Goal: Task Accomplishment & Management: Use online tool/utility

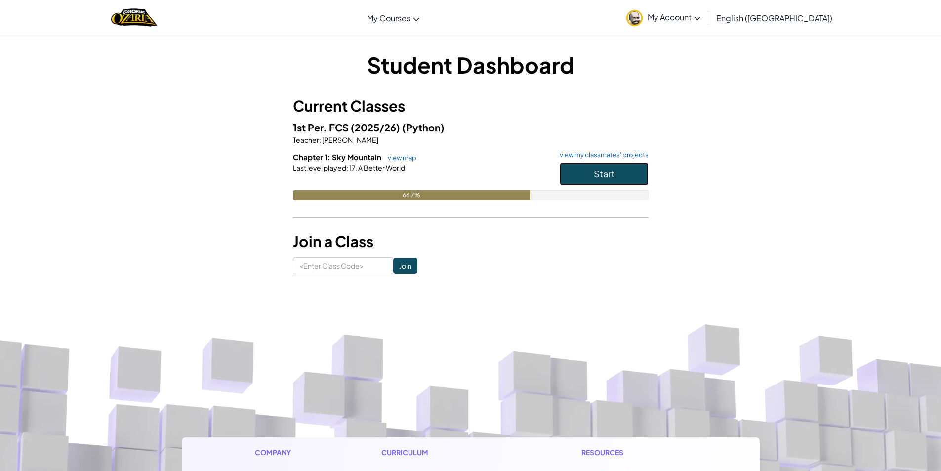
click at [616, 182] on button "Start" at bounding box center [604, 174] width 89 height 23
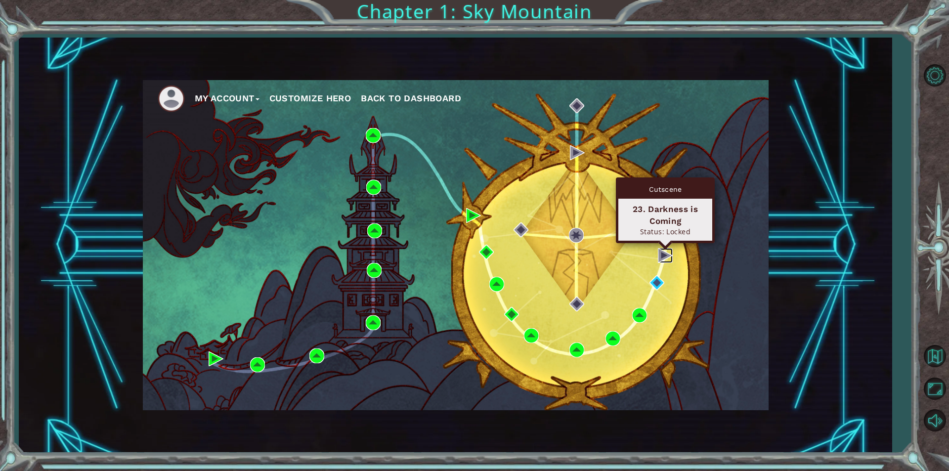
click at [662, 251] on img at bounding box center [665, 255] width 15 height 15
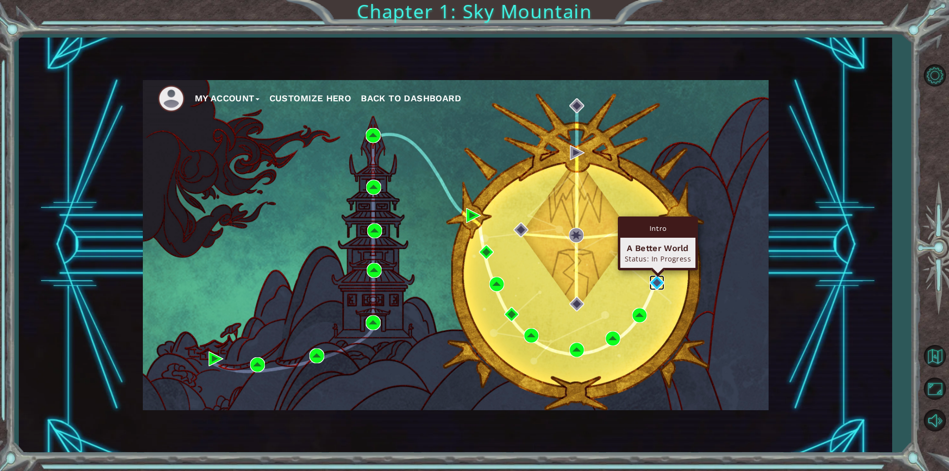
click at [658, 289] on img at bounding box center [656, 282] width 15 height 15
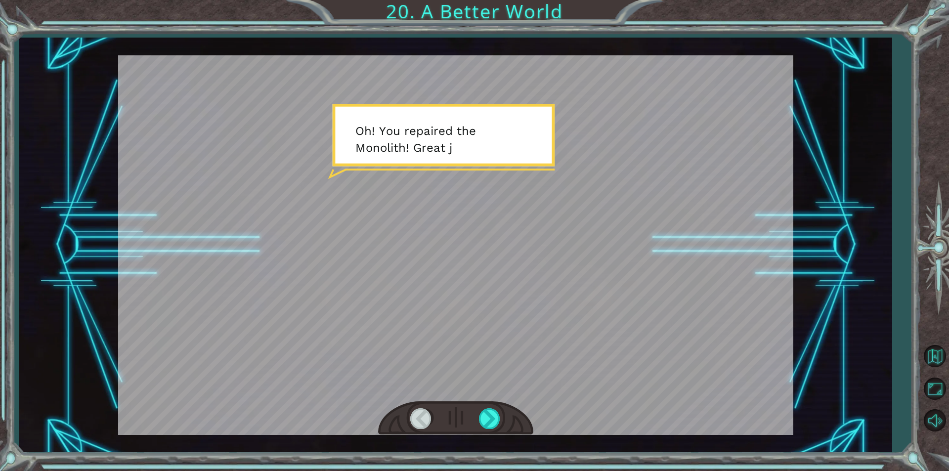
drag, startPoint x: 425, startPoint y: 194, endPoint x: 406, endPoint y: 314, distance: 121.6
click at [424, 238] on div at bounding box center [455, 244] width 675 height 379
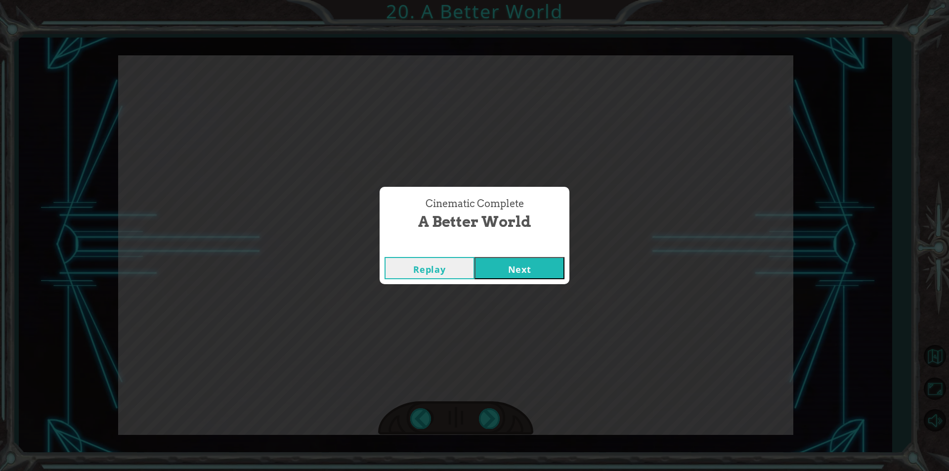
click at [542, 272] on button "Next" at bounding box center [519, 268] width 90 height 22
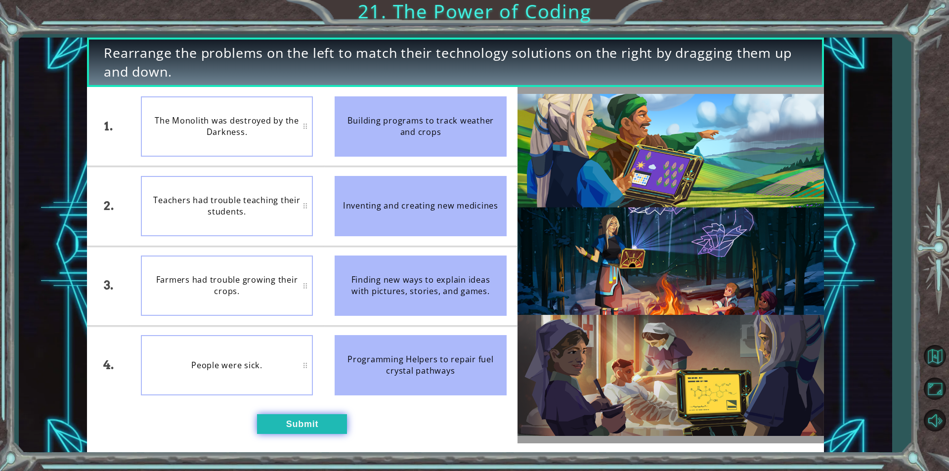
click at [300, 419] on button "Submit" at bounding box center [302, 424] width 90 height 20
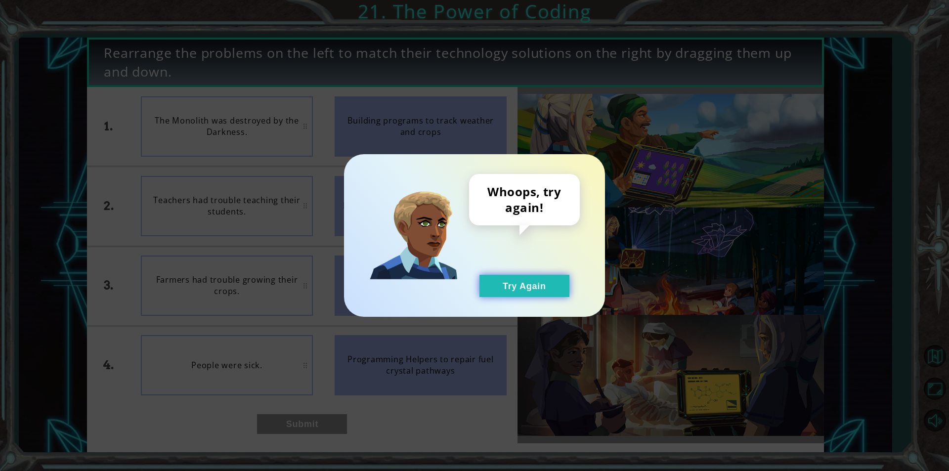
click at [527, 292] on button "Try Again" at bounding box center [524, 286] width 90 height 22
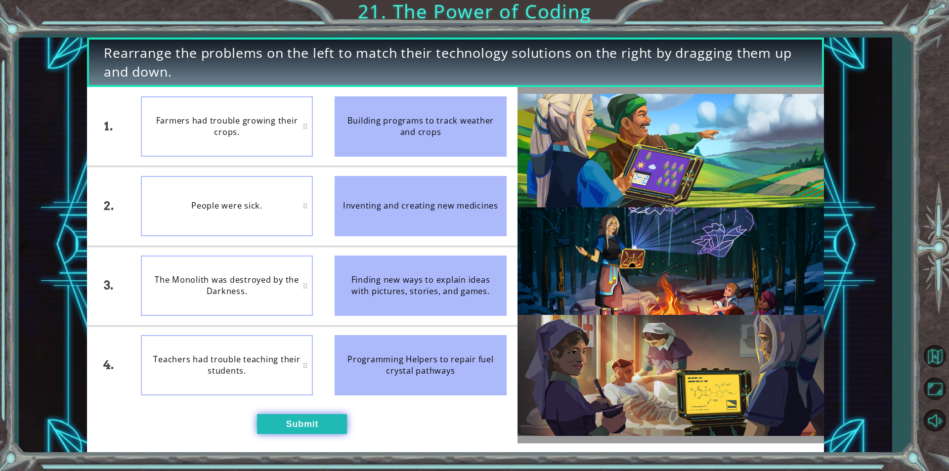
click at [274, 433] on button "Submit" at bounding box center [302, 424] width 90 height 20
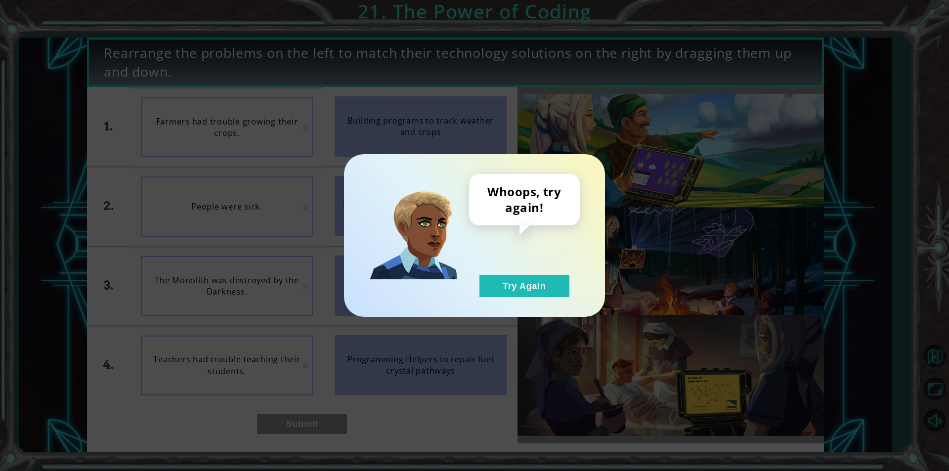
click at [471, 291] on div "Whoops, try again! Try Again" at bounding box center [524, 235] width 111 height 123
click at [573, 269] on div "Whoops, try again! Try Again" at bounding box center [524, 235] width 111 height 123
click at [544, 283] on button "Try Again" at bounding box center [524, 286] width 90 height 22
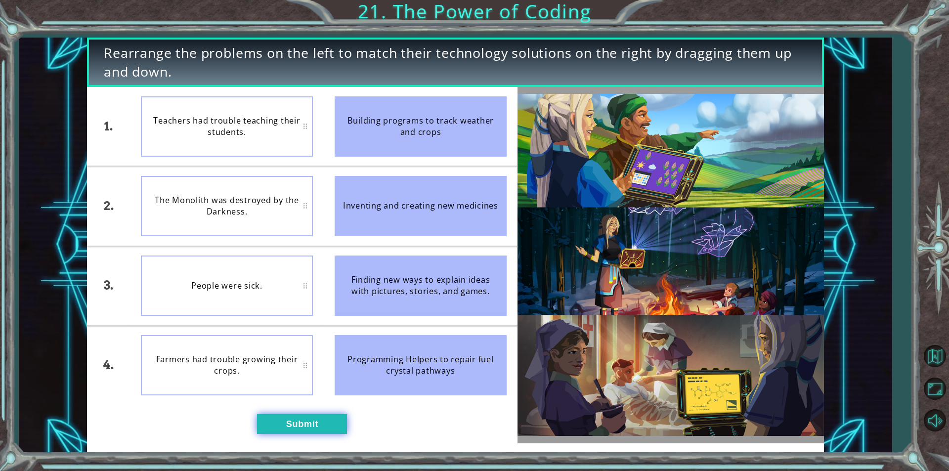
click at [314, 420] on button "Submit" at bounding box center [302, 424] width 90 height 20
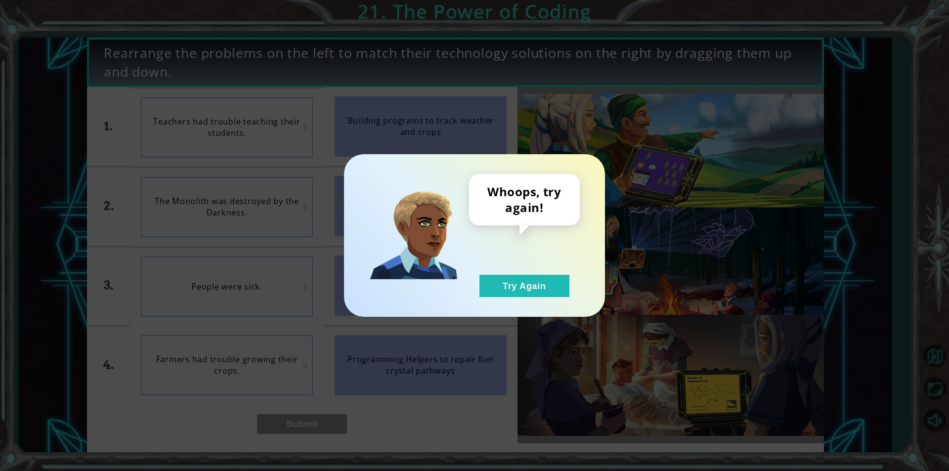
click at [576, 264] on div "Whoops, try again! Try Again" at bounding box center [524, 235] width 111 height 123
click at [541, 297] on div "Whoops, try again! Try Again" at bounding box center [474, 235] width 261 height 163
click at [546, 290] on button "Try Again" at bounding box center [524, 286] width 90 height 22
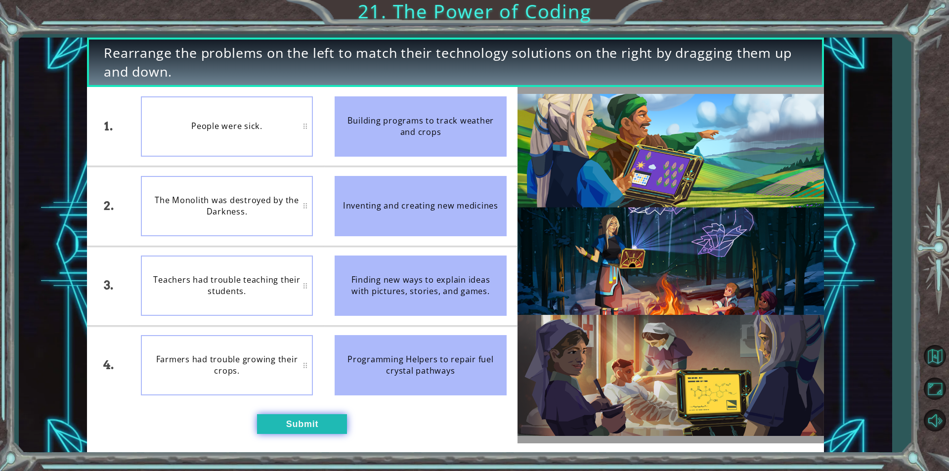
click at [302, 418] on button "Submit" at bounding box center [302, 424] width 90 height 20
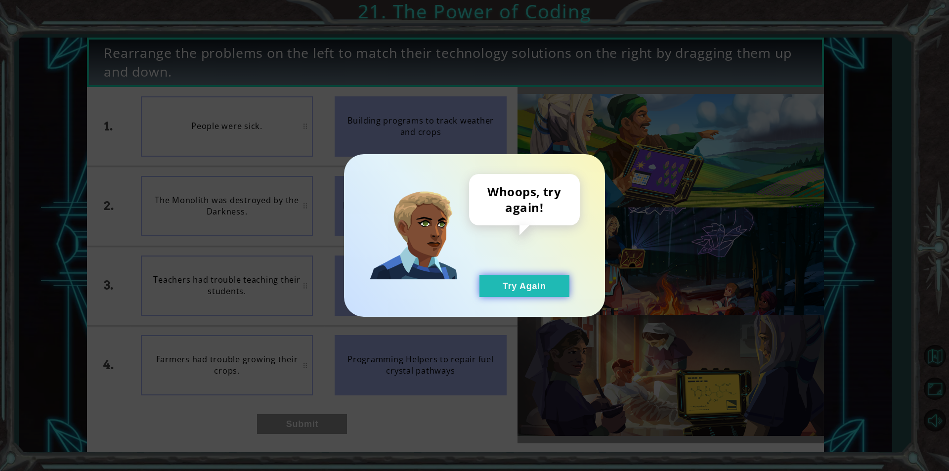
click at [543, 294] on button "Try Again" at bounding box center [524, 286] width 90 height 22
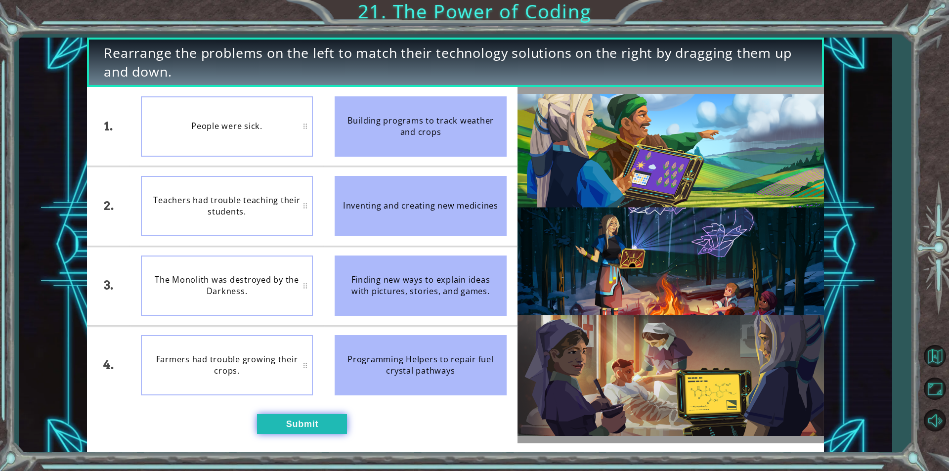
click at [316, 423] on button "Submit" at bounding box center [302, 424] width 90 height 20
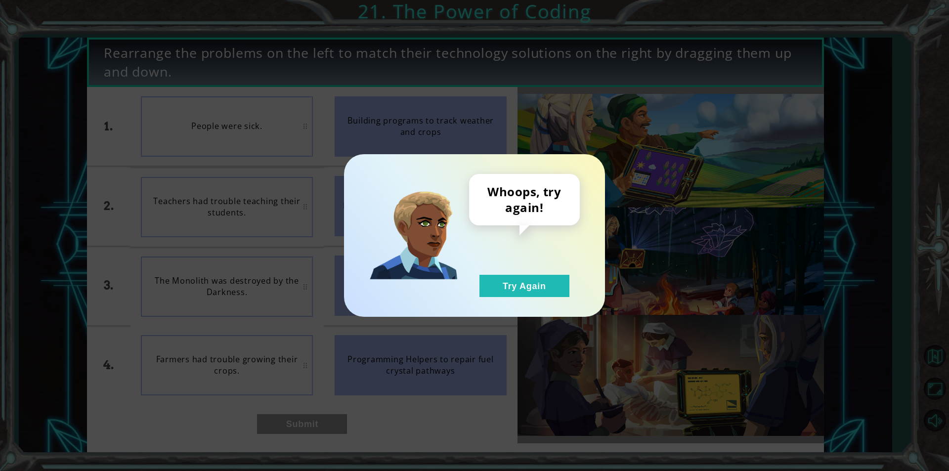
click at [515, 298] on div "Whoops, try again! Try Again" at bounding box center [474, 235] width 261 height 163
click at [515, 291] on button "Try Again" at bounding box center [524, 286] width 90 height 22
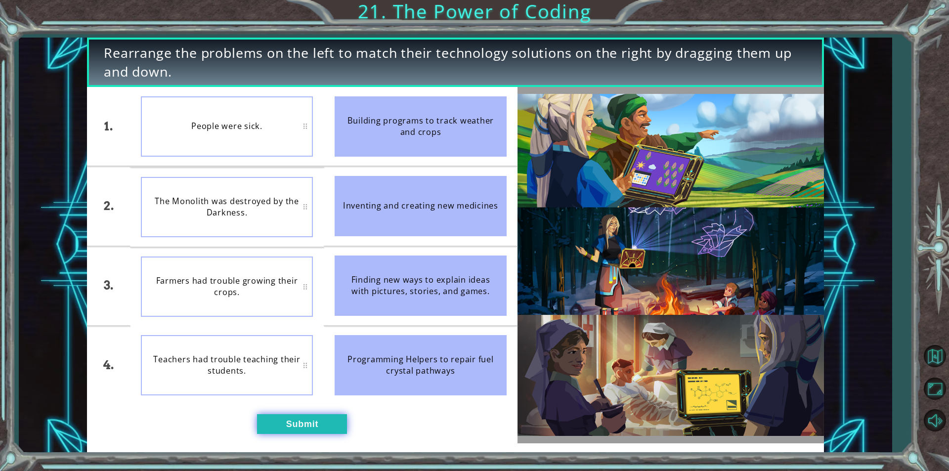
click at [330, 417] on button "Submit" at bounding box center [302, 424] width 90 height 20
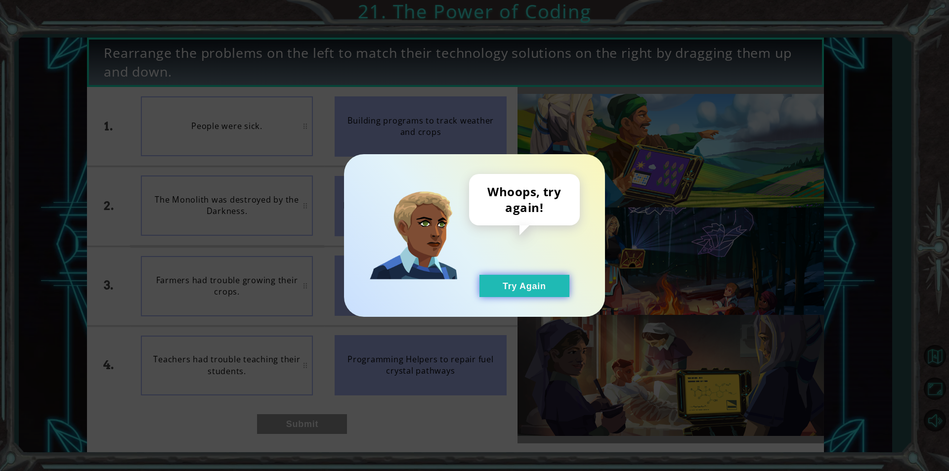
click at [537, 292] on button "Try Again" at bounding box center [524, 286] width 90 height 22
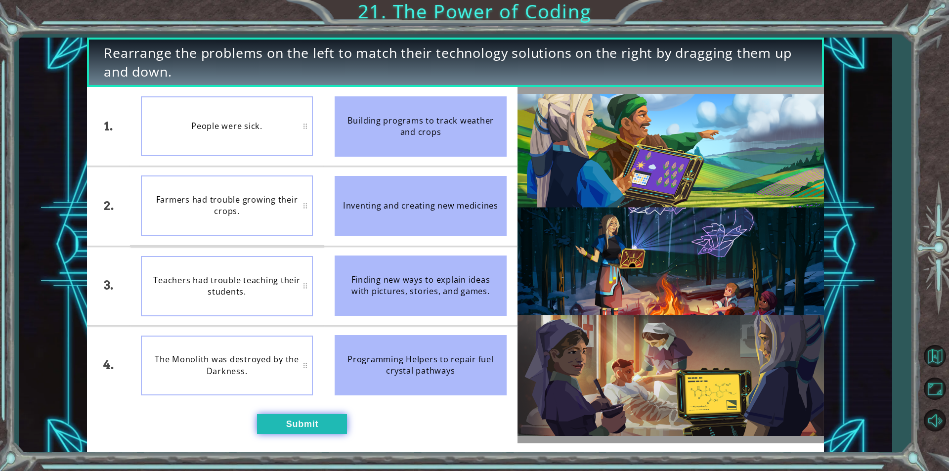
click at [298, 429] on button "Submit" at bounding box center [302, 424] width 90 height 20
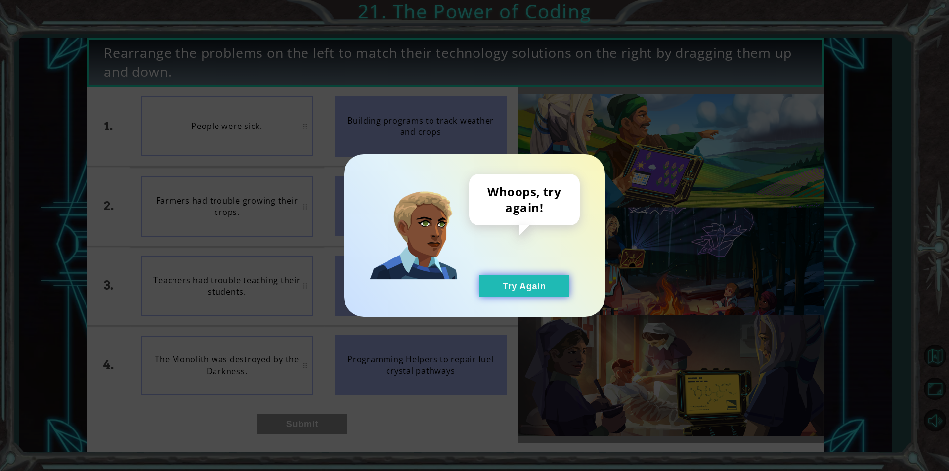
click at [530, 293] on button "Try Again" at bounding box center [524, 286] width 90 height 22
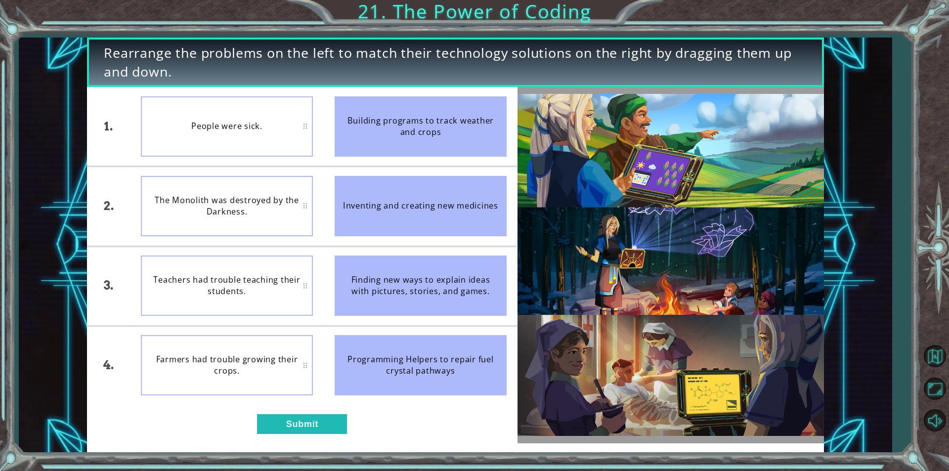
drag, startPoint x: 529, startPoint y: 293, endPoint x: 535, endPoint y: 299, distance: 8.0
drag, startPoint x: 535, startPoint y: 299, endPoint x: 517, endPoint y: 265, distance: 38.5
click at [517, 265] on li "Finding new ways to explain ideas with pictures, stories, and games." at bounding box center [421, 286] width 194 height 79
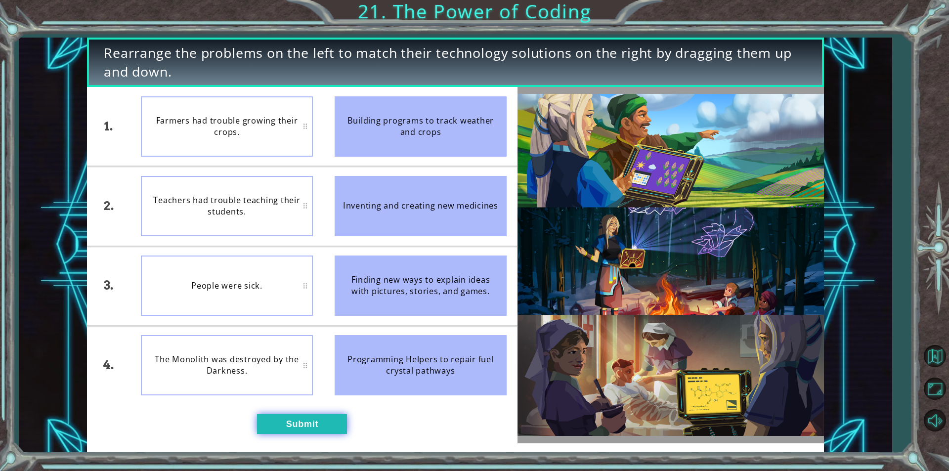
click at [305, 419] on button "Submit" at bounding box center [302, 424] width 90 height 20
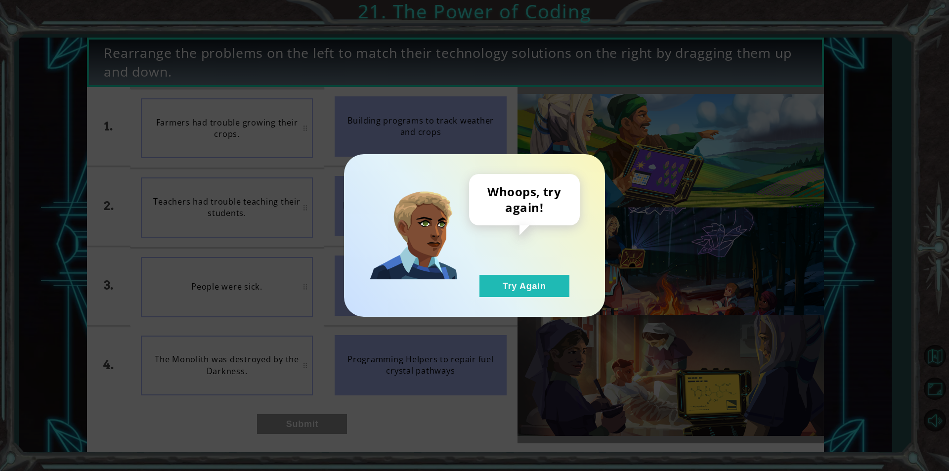
click at [477, 309] on div "Whoops, try again! Try Again" at bounding box center [474, 235] width 261 height 163
click at [543, 275] on button "Try Again" at bounding box center [524, 286] width 90 height 22
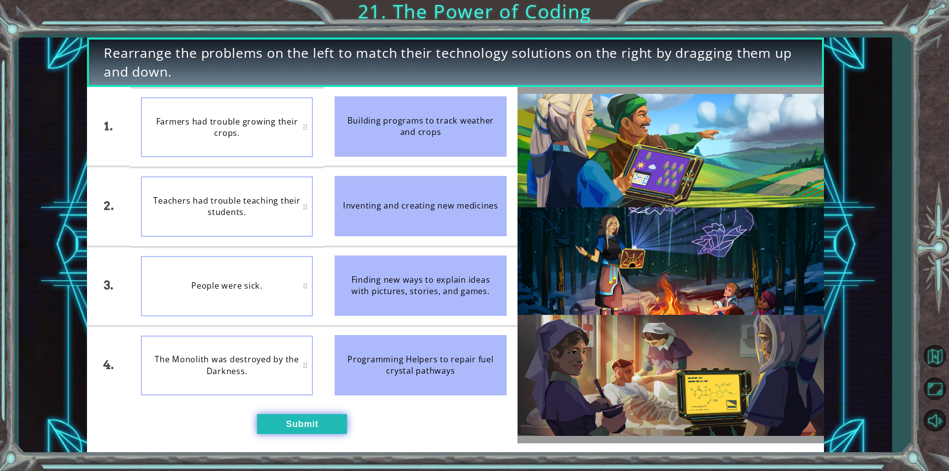
click at [258, 420] on button "Submit" at bounding box center [302, 424] width 90 height 20
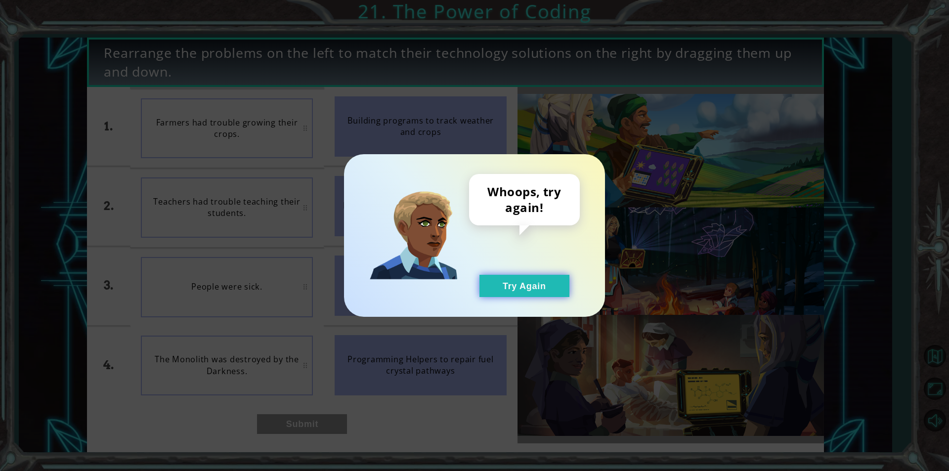
click at [526, 280] on button "Try Again" at bounding box center [524, 286] width 90 height 22
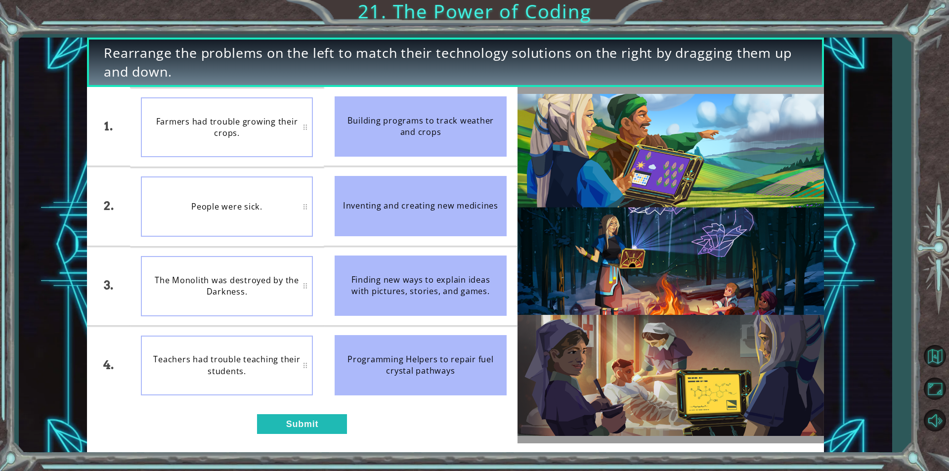
drag, startPoint x: 228, startPoint y: 222, endPoint x: 99, endPoint y: 234, distance: 129.5
drag, startPoint x: 99, startPoint y: 234, endPoint x: 714, endPoint y: 164, distance: 619.6
click at [714, 164] on img at bounding box center [670, 265] width 306 height 342
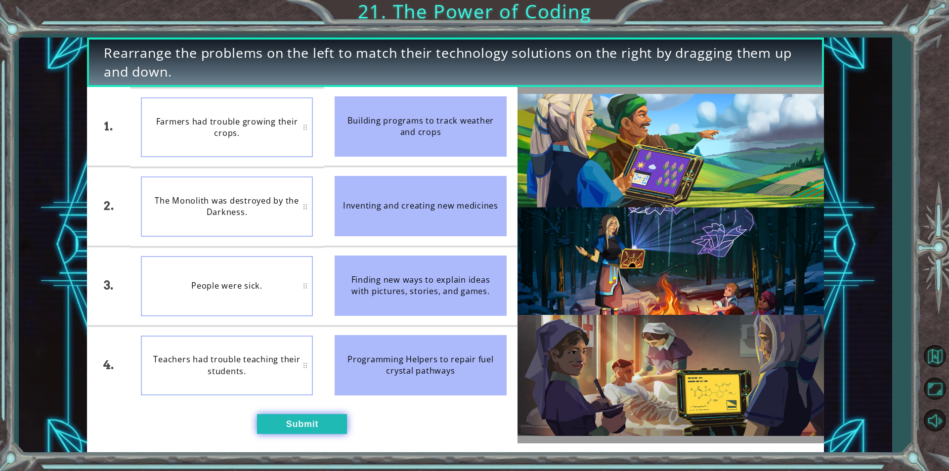
click at [312, 423] on button "Submit" at bounding box center [302, 424] width 90 height 20
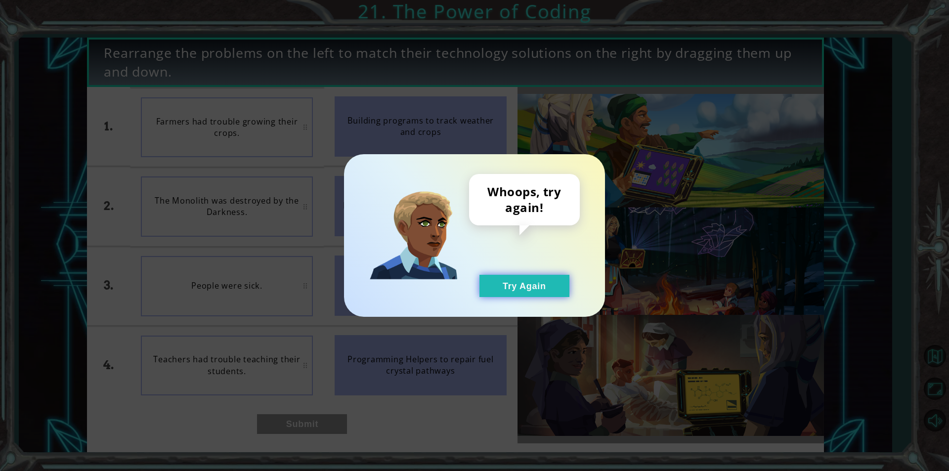
click at [524, 285] on button "Try Again" at bounding box center [524, 286] width 90 height 22
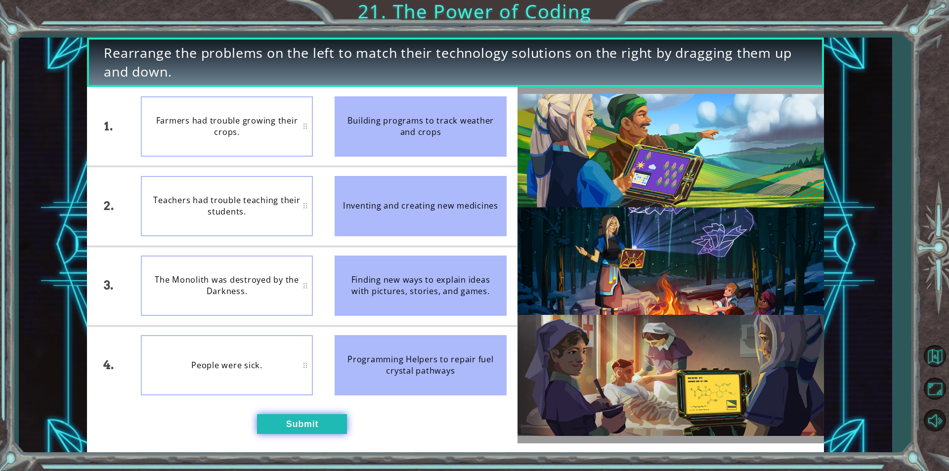
click at [293, 417] on button "Submit" at bounding box center [302, 424] width 90 height 20
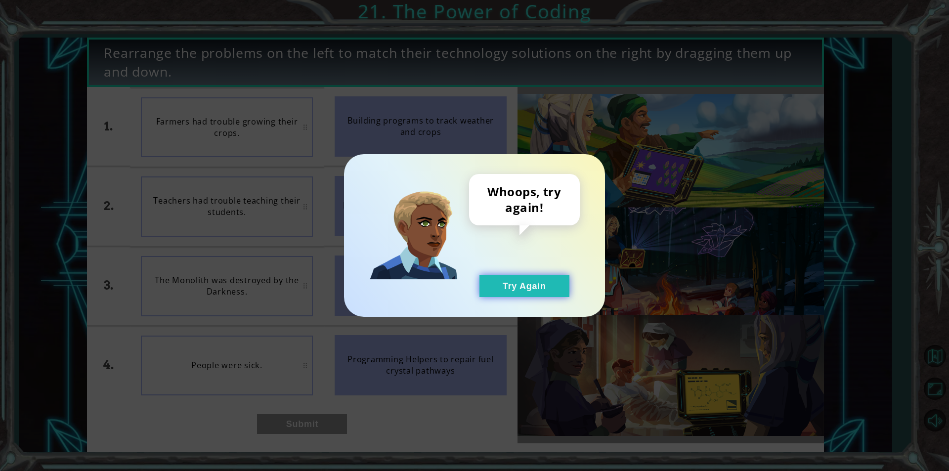
click at [536, 286] on button "Try Again" at bounding box center [524, 286] width 90 height 22
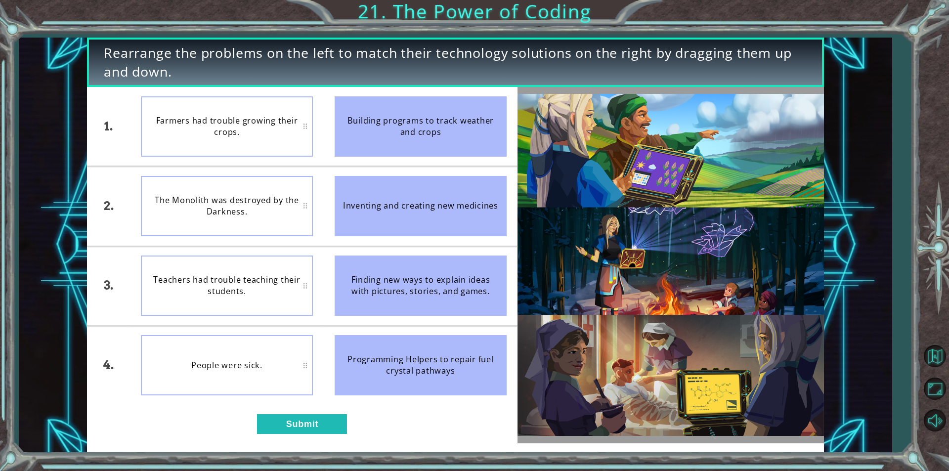
drag, startPoint x: 295, startPoint y: 103, endPoint x: 308, endPoint y: 139, distance: 37.7
drag, startPoint x: 308, startPoint y: 139, endPoint x: 559, endPoint y: 234, distance: 268.8
click at [559, 234] on img at bounding box center [670, 265] width 306 height 342
click at [271, 293] on div "Teachers had trouble teaching their students." at bounding box center [227, 285] width 172 height 60
click at [286, 436] on div "1. 2. 3. 4. Farmers had trouble growing their crops. People were sick. Teachers…" at bounding box center [302, 265] width 430 height 356
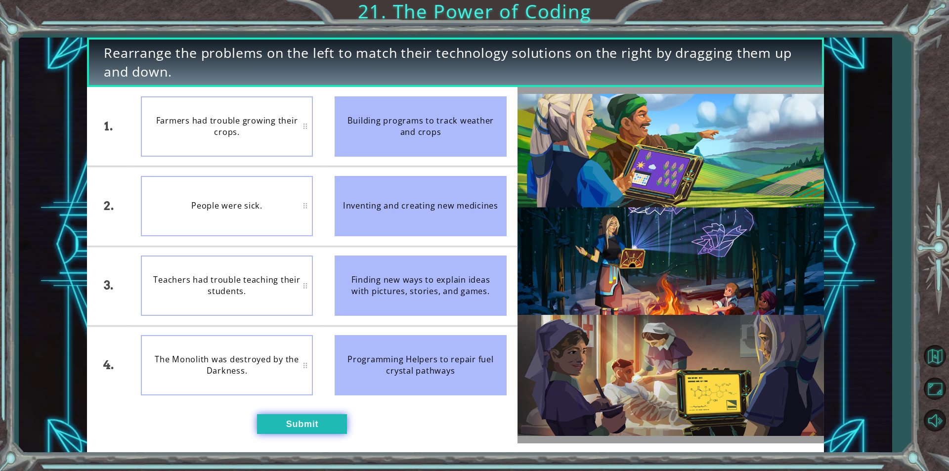
click at [293, 424] on button "Submit" at bounding box center [302, 424] width 90 height 20
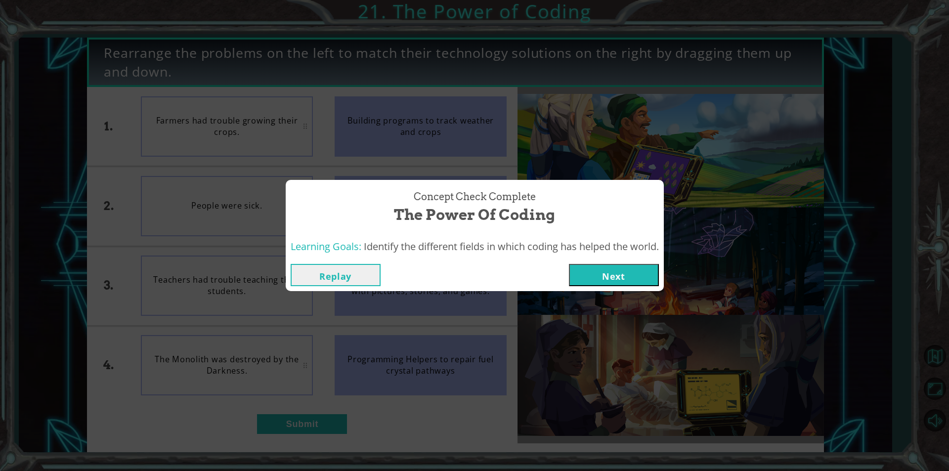
click at [612, 276] on button "Next" at bounding box center [614, 275] width 90 height 22
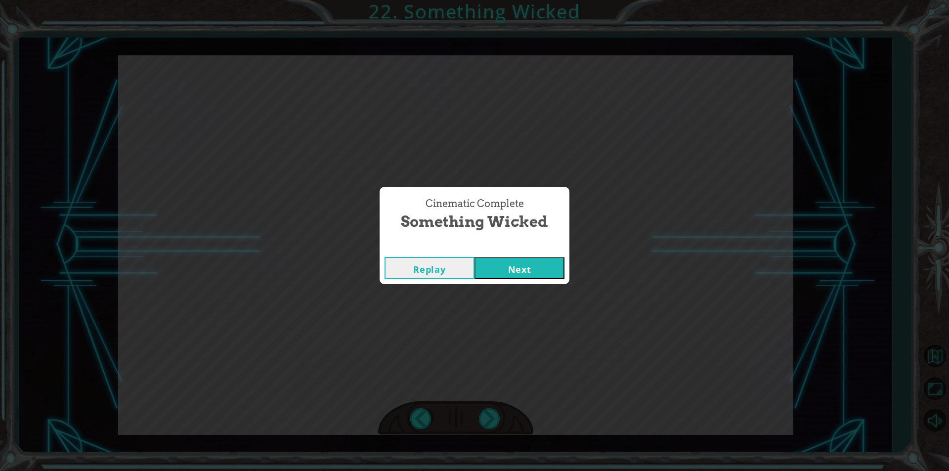
click at [505, 274] on button "Next" at bounding box center [519, 268] width 90 height 22
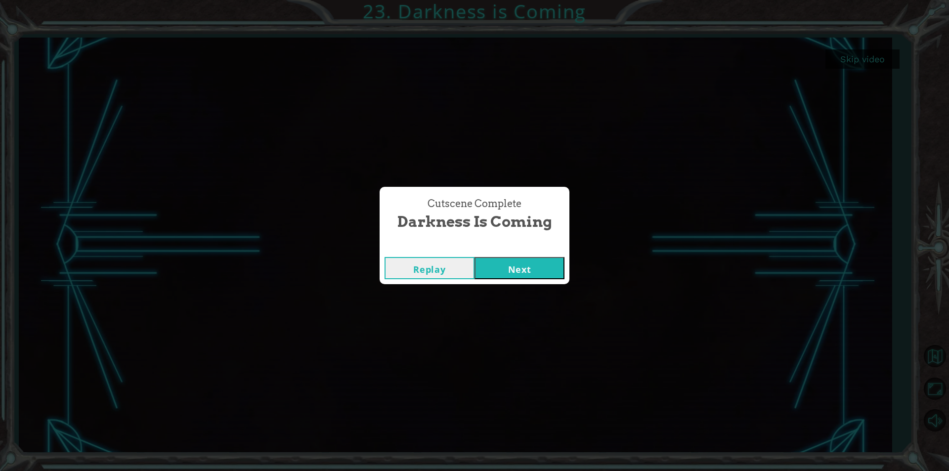
click at [533, 270] on button "Next" at bounding box center [519, 268] width 90 height 22
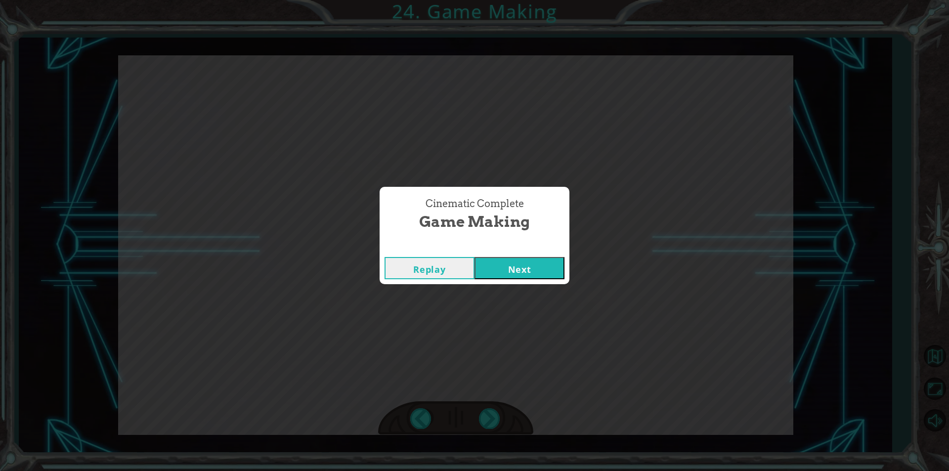
click at [515, 274] on button "Next" at bounding box center [519, 268] width 90 height 22
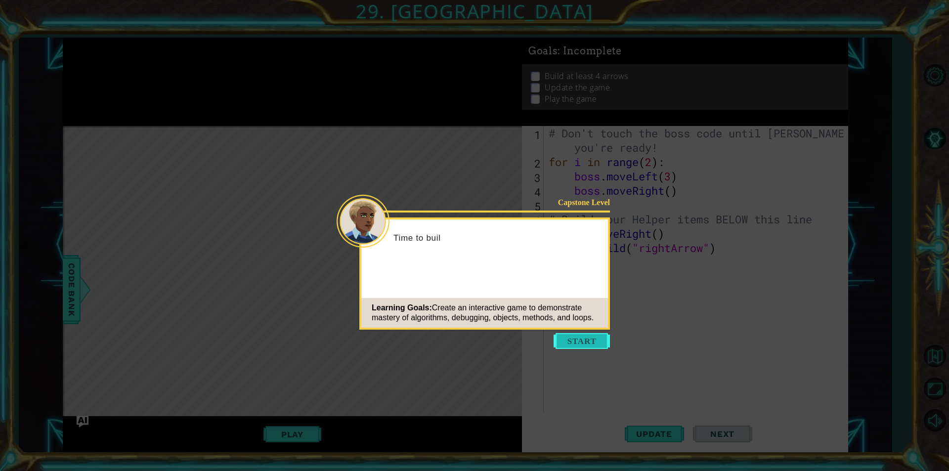
click at [558, 346] on button "Start" at bounding box center [581, 341] width 56 height 16
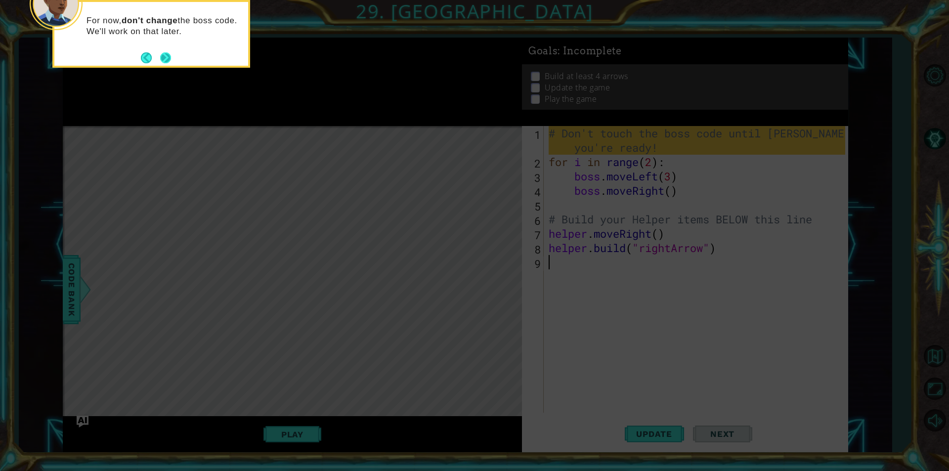
click at [170, 53] on button "Next" at bounding box center [166, 58] width 16 height 16
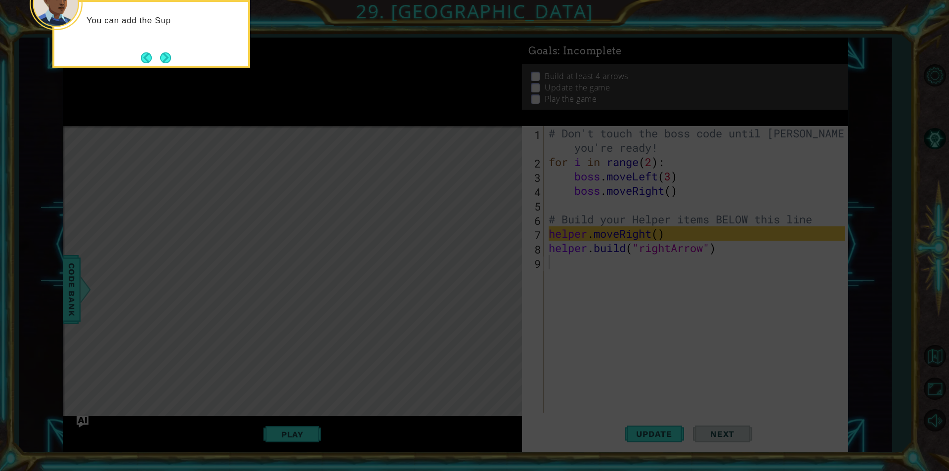
click at [165, 63] on button "Next" at bounding box center [165, 57] width 11 height 11
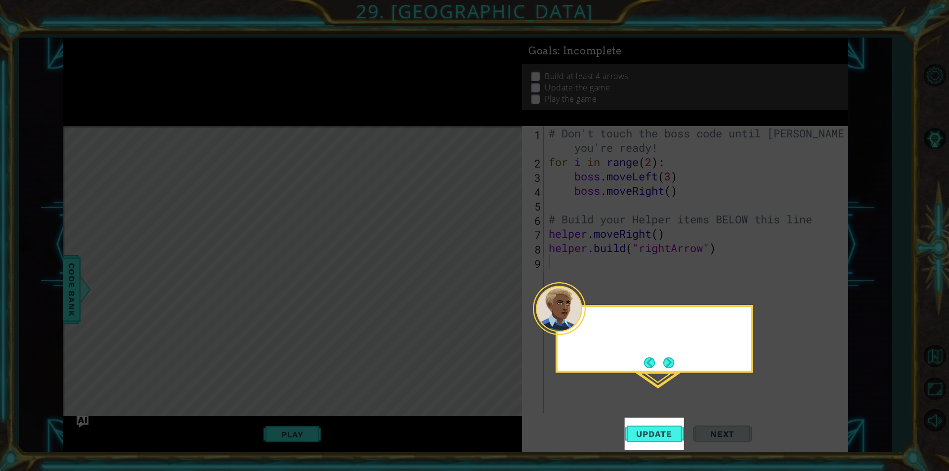
click at [165, 63] on icon at bounding box center [474, 235] width 949 height 471
click at [668, 363] on button "Next" at bounding box center [668, 362] width 11 height 11
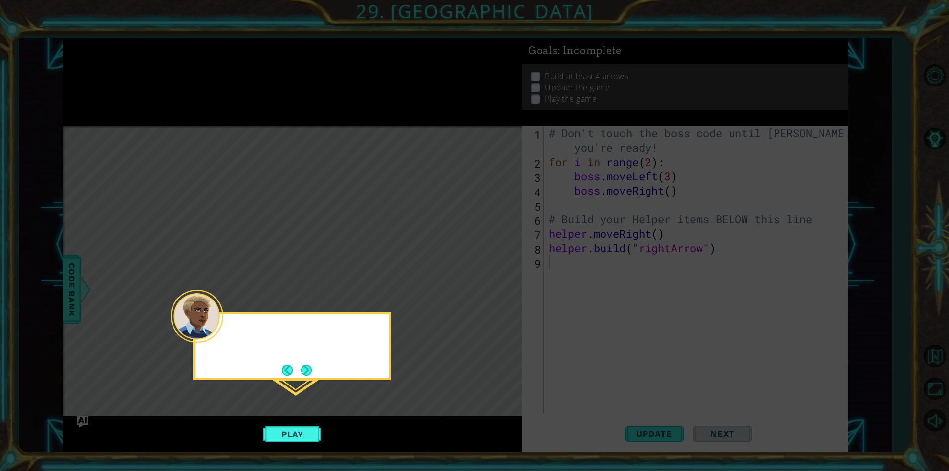
click at [668, 363] on icon at bounding box center [474, 235] width 949 height 471
click at [302, 372] on button "Next" at bounding box center [306, 369] width 13 height 13
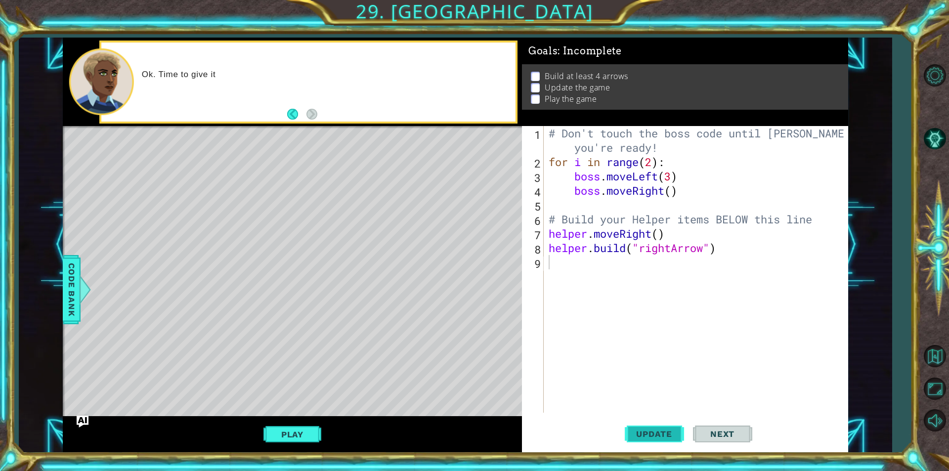
click at [669, 436] on span "Update" at bounding box center [654, 434] width 56 height 10
click at [293, 115] on button "Back" at bounding box center [296, 114] width 19 height 11
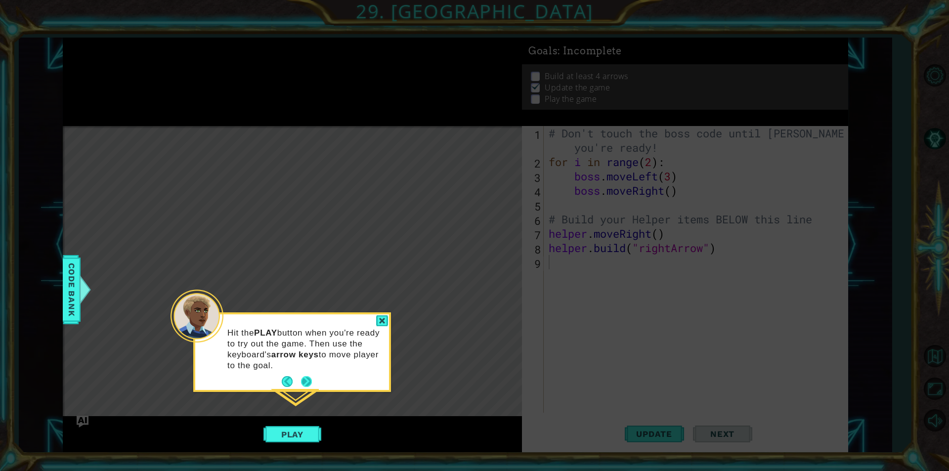
click at [302, 377] on button "Next" at bounding box center [306, 381] width 11 height 11
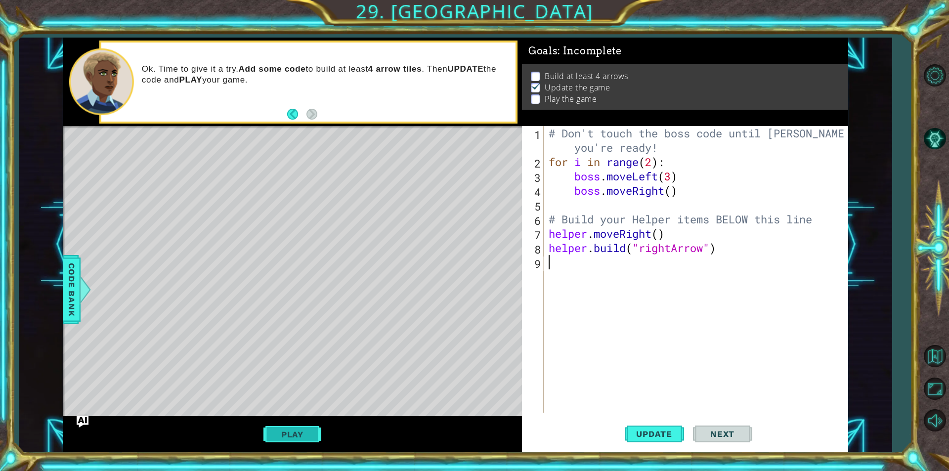
click at [275, 436] on button "Play" at bounding box center [292, 434] width 58 height 19
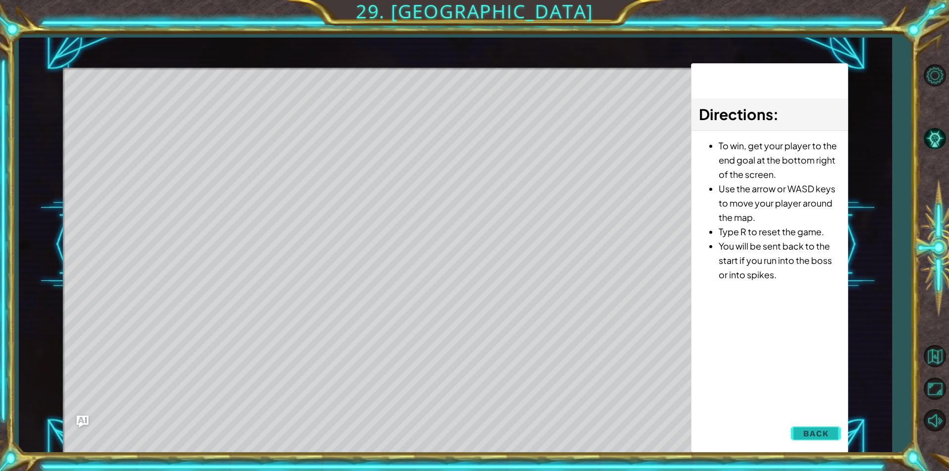
click at [817, 433] on span "Back" at bounding box center [815, 433] width 25 height 10
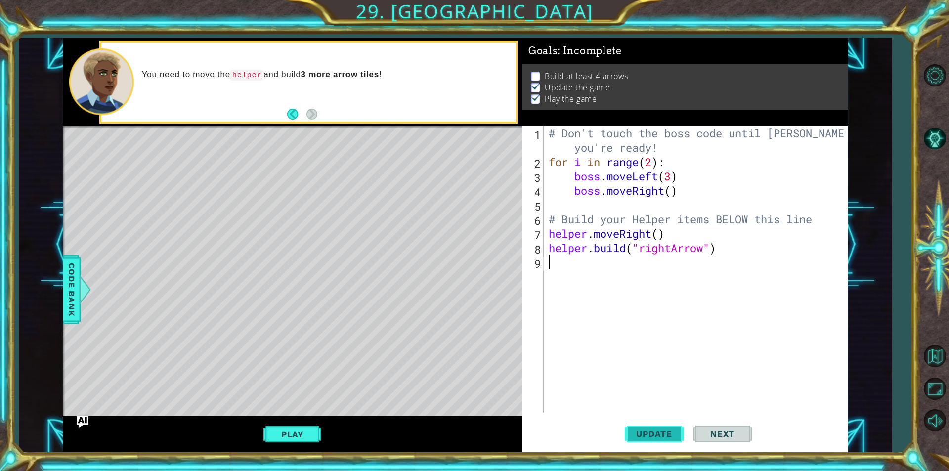
click at [655, 431] on span "Update" at bounding box center [654, 434] width 56 height 10
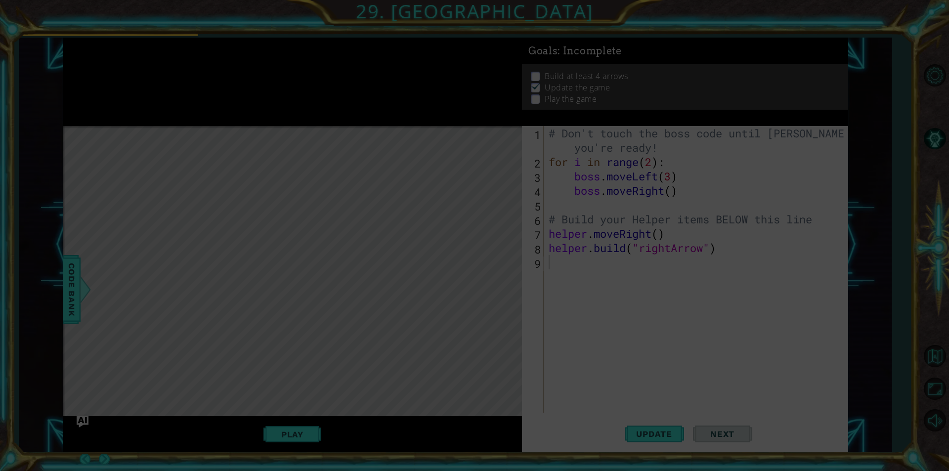
type textarea "[DOMAIN_NAME]("rightArrow")"
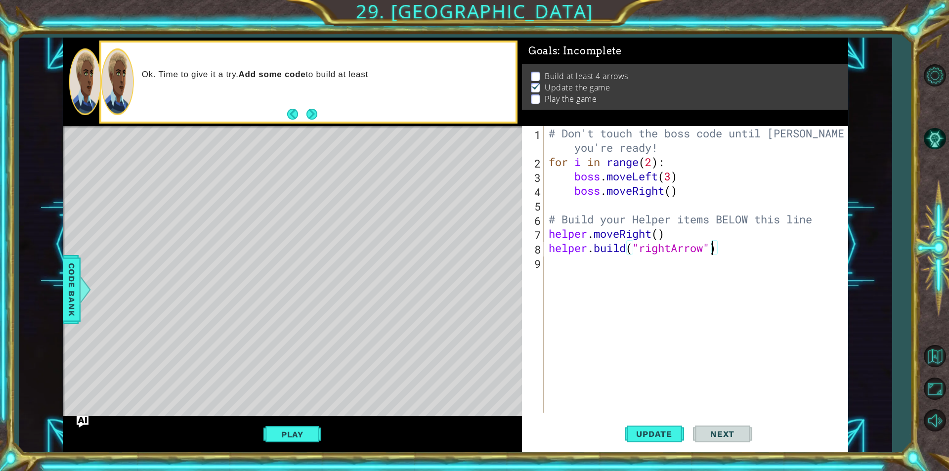
click at [583, 254] on div "# Don't touch the boss code until [PERSON_NAME] says you're ready! for i in ran…" at bounding box center [697, 291] width 303 height 330
click at [581, 257] on div "# Don't touch the boss code until [PERSON_NAME] says you're ready! for i in ran…" at bounding box center [697, 291] width 303 height 330
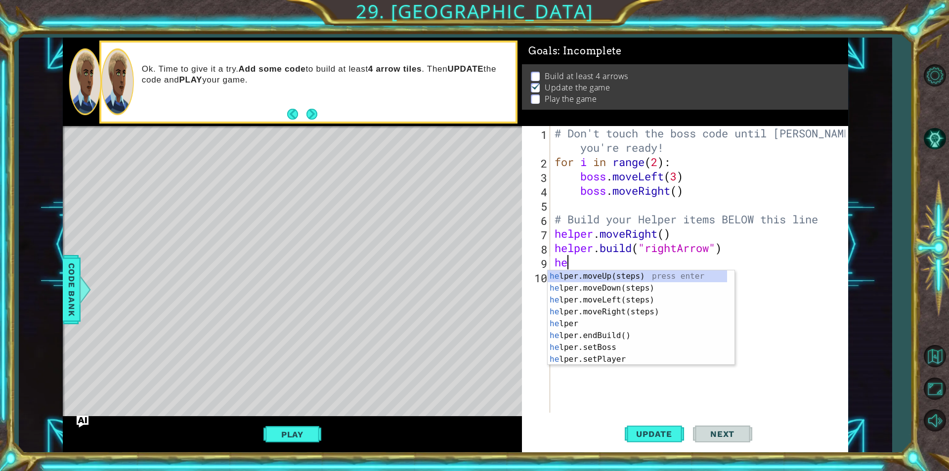
type textarea "help"
click at [607, 311] on div "help er.moveUp(steps) press enter help er.moveDown(steps) press enter help er.m…" at bounding box center [636, 329] width 179 height 119
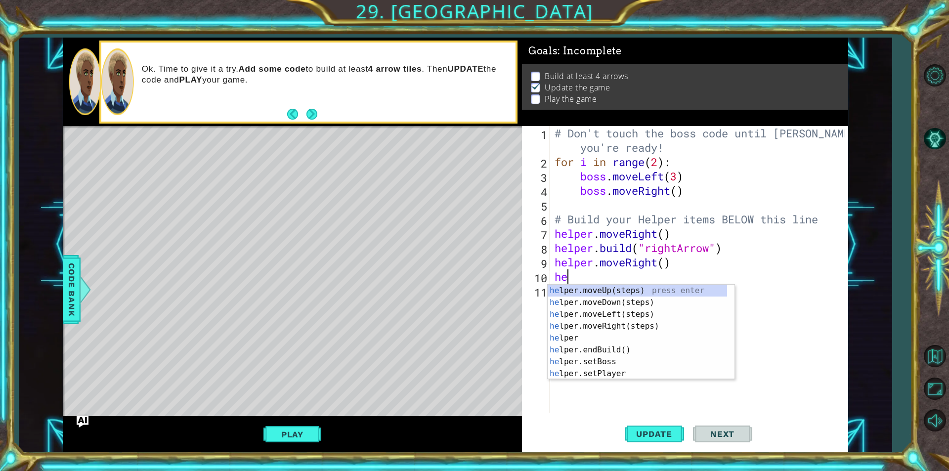
type textarea "h"
type textarea "bu"
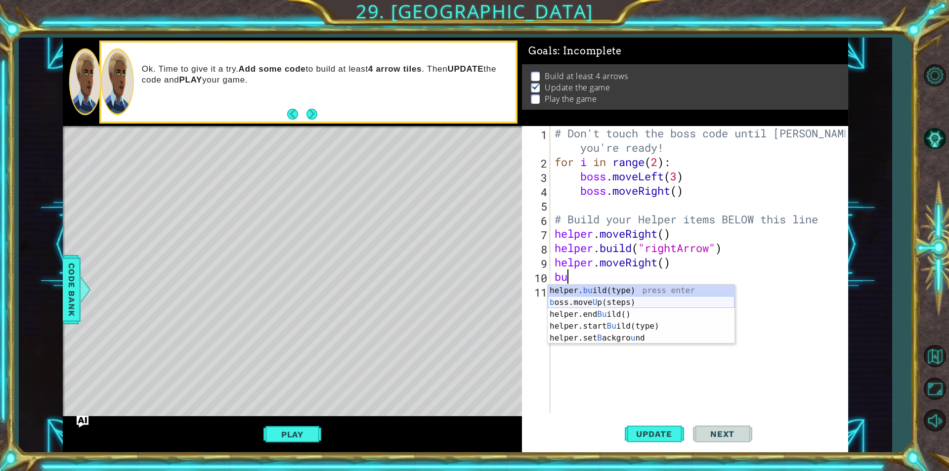
click at [609, 298] on div "helper. bu ild(type) press enter b oss.move U p(steps) press enter helper.end B…" at bounding box center [640, 326] width 187 height 83
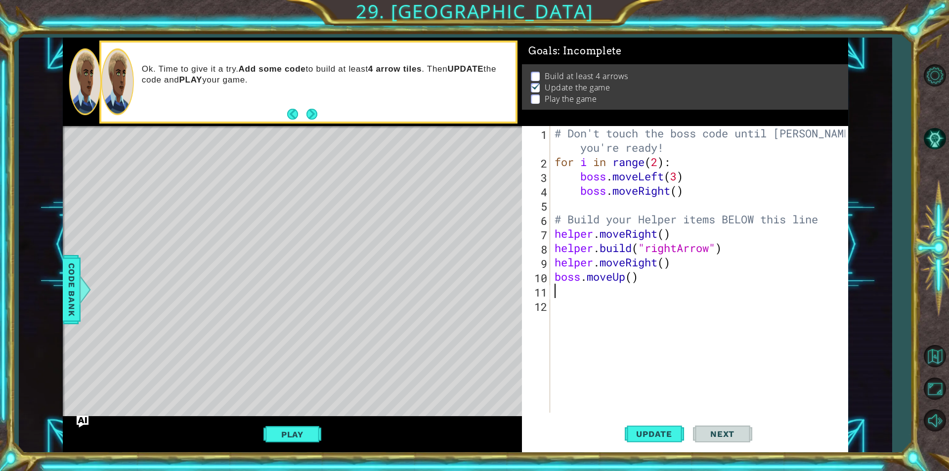
click at [624, 282] on div "# Don't touch the boss code until [PERSON_NAME] says you're ready! for i in ran…" at bounding box center [700, 291] width 297 height 330
click at [616, 292] on div "boss. move Right (steps) press enter" at bounding box center [640, 303] width 187 height 36
type textarea "boss.moveRight()"
click at [600, 290] on div "# Don't touch the boss code until [PERSON_NAME] says you're ready! for i in ran…" at bounding box center [700, 291] width 297 height 330
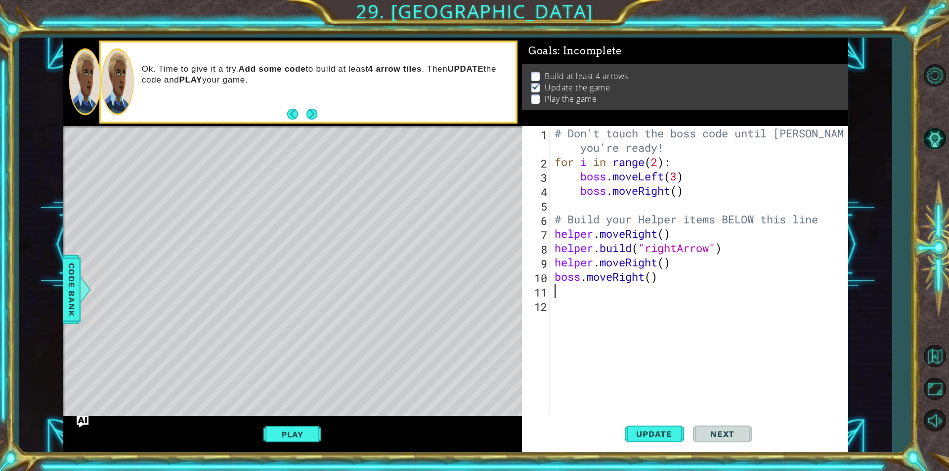
scroll to position [0, 0]
click at [580, 281] on div "# Don't touch the boss code until [PERSON_NAME] says you're ready! for i in ran…" at bounding box center [700, 291] width 297 height 330
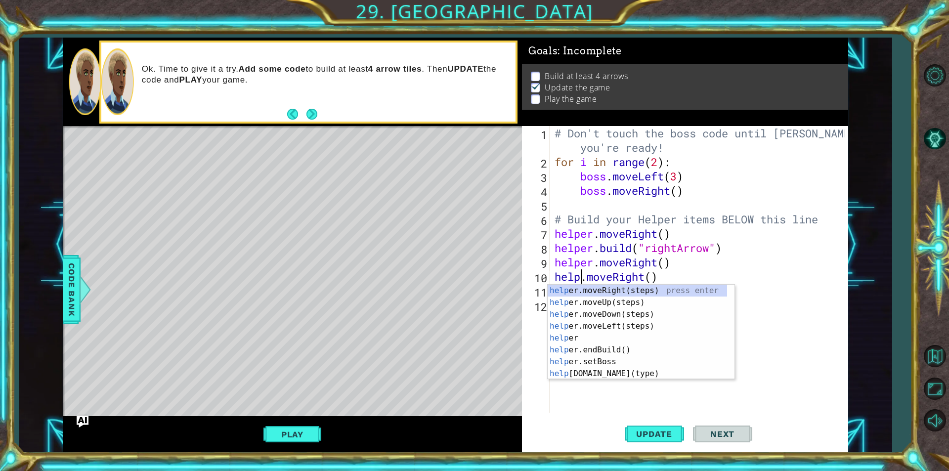
scroll to position [0, 1]
type textarea "helper.moveRight()"
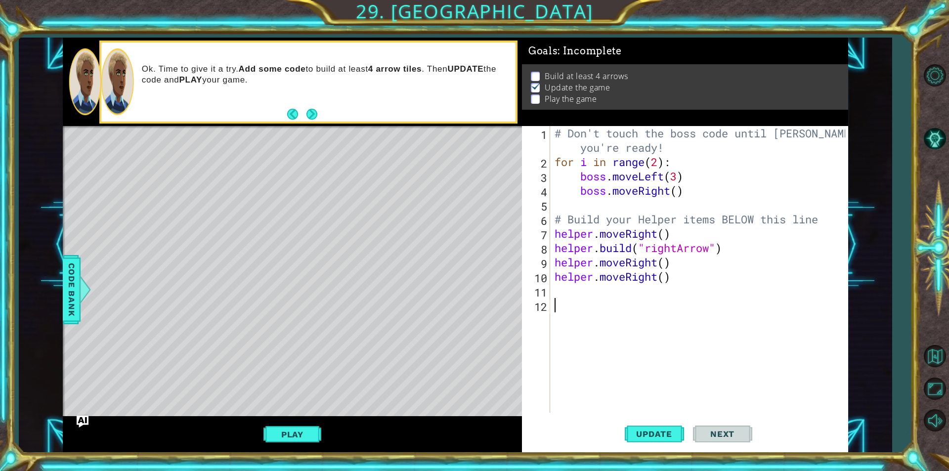
click at [804, 314] on div "# Don't touch the boss code until [PERSON_NAME] says you're ready! for i in ran…" at bounding box center [700, 291] width 297 height 330
click at [628, 287] on div "# Don't touch the boss code until [PERSON_NAME] says you're ready! for i in ran…" at bounding box center [700, 291] width 297 height 330
drag, startPoint x: 731, startPoint y: 251, endPoint x: 542, endPoint y: 251, distance: 189.7
click at [542, 251] on div "1 2 3 4 5 6 7 8 9 10 11 12 # Don't touch the boss code until [PERSON_NAME] says…" at bounding box center [683, 269] width 323 height 287
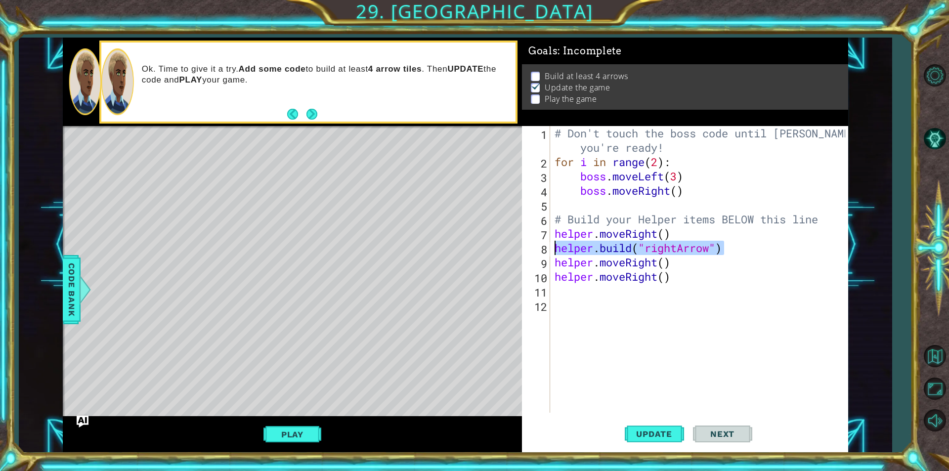
type textarea "[DOMAIN_NAME]("rightArrow")"
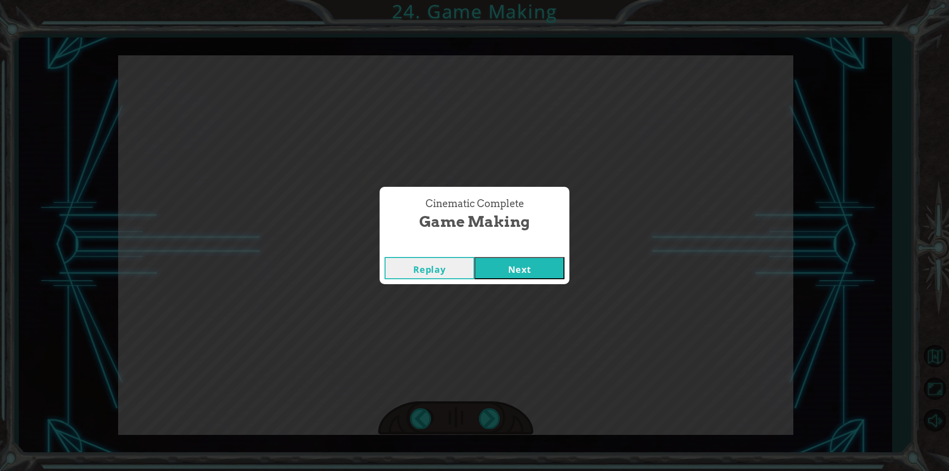
click at [498, 274] on button "Next" at bounding box center [519, 268] width 90 height 22
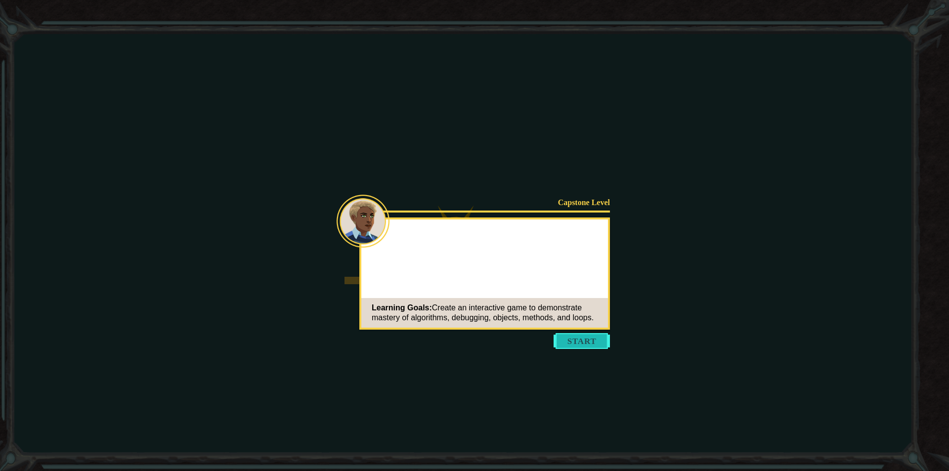
click at [597, 347] on button "Start" at bounding box center [581, 341] width 56 height 16
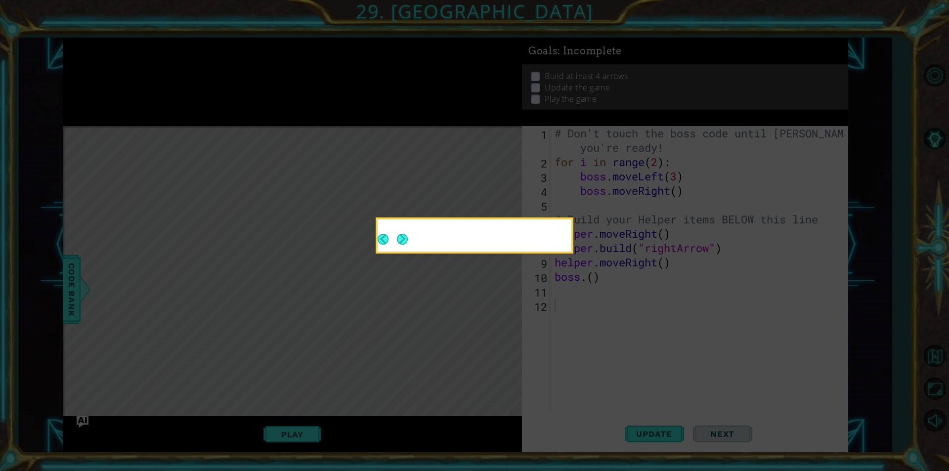
click at [486, 335] on icon at bounding box center [474, 235] width 949 height 471
click at [403, 244] on button "Next" at bounding box center [402, 239] width 11 height 11
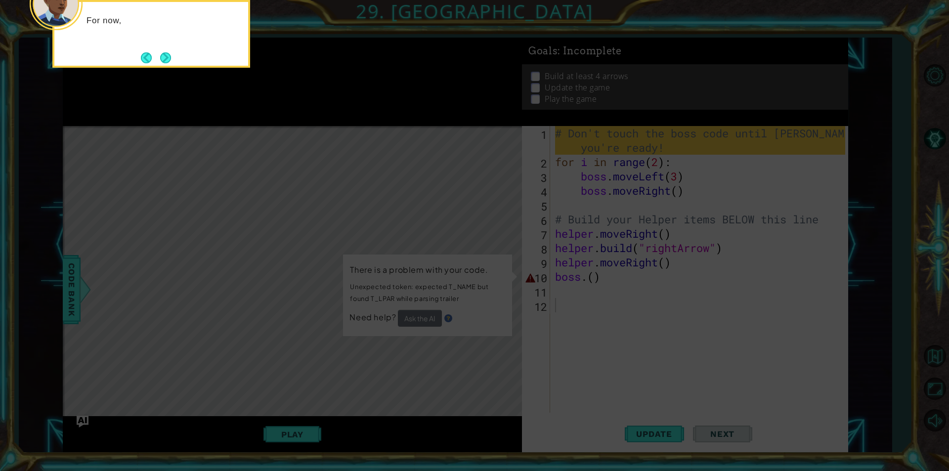
click at [420, 243] on icon at bounding box center [474, 70] width 949 height 801
click at [157, 59] on button "Next" at bounding box center [165, 57] width 18 height 18
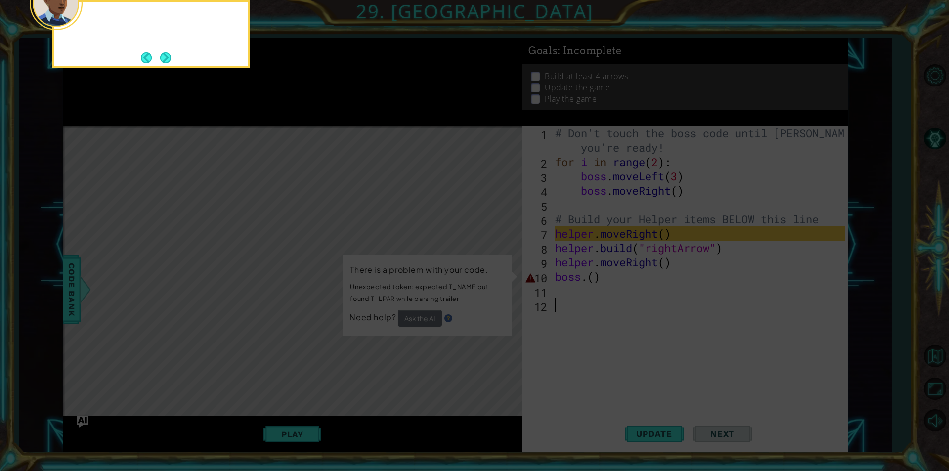
click at [157, 59] on button "Back" at bounding box center [150, 57] width 19 height 11
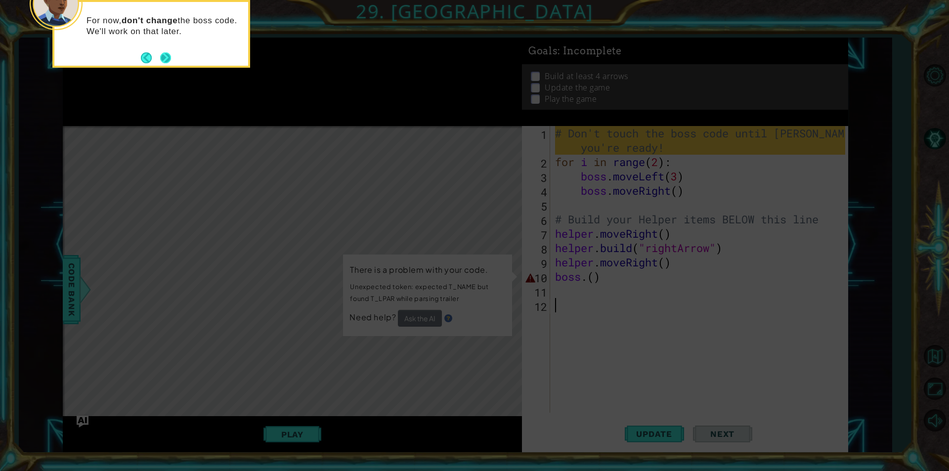
click at [162, 59] on button "Next" at bounding box center [165, 57] width 11 height 11
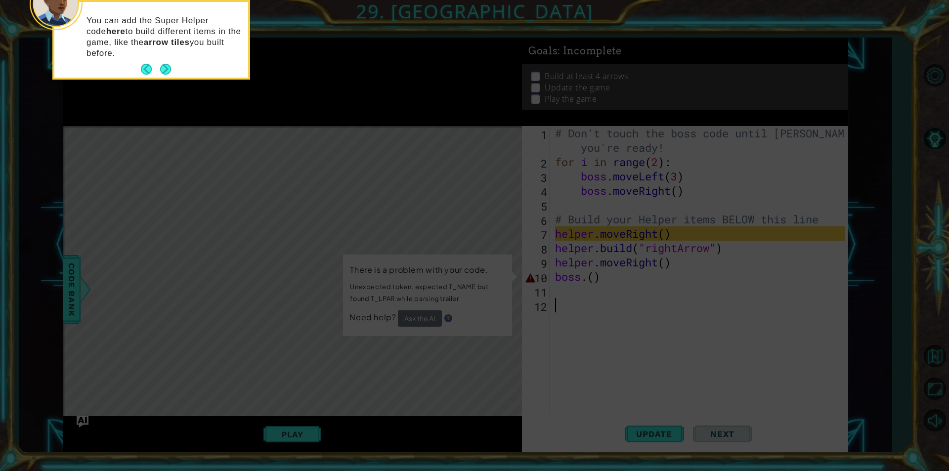
drag, startPoint x: 165, startPoint y: 61, endPoint x: 156, endPoint y: 79, distance: 20.1
click at [161, 67] on button "Next" at bounding box center [165, 69] width 11 height 11
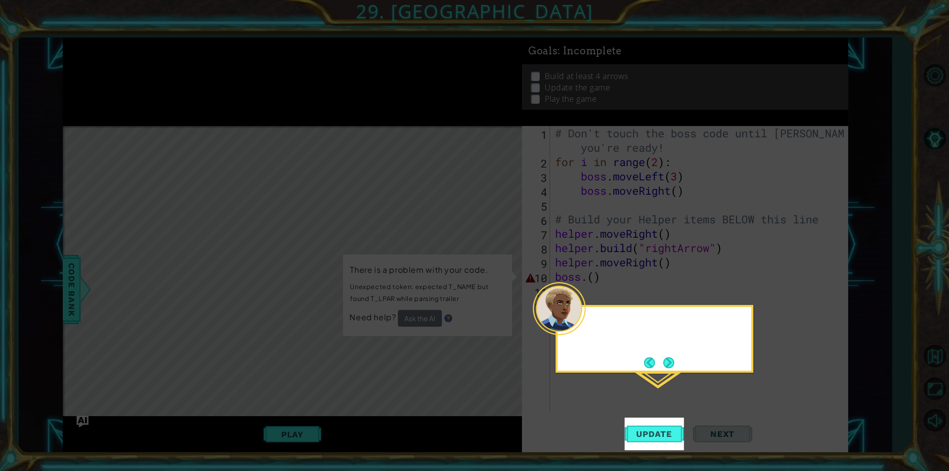
click at [155, 86] on icon at bounding box center [474, 235] width 949 height 471
click at [665, 365] on button "Next" at bounding box center [668, 362] width 15 height 15
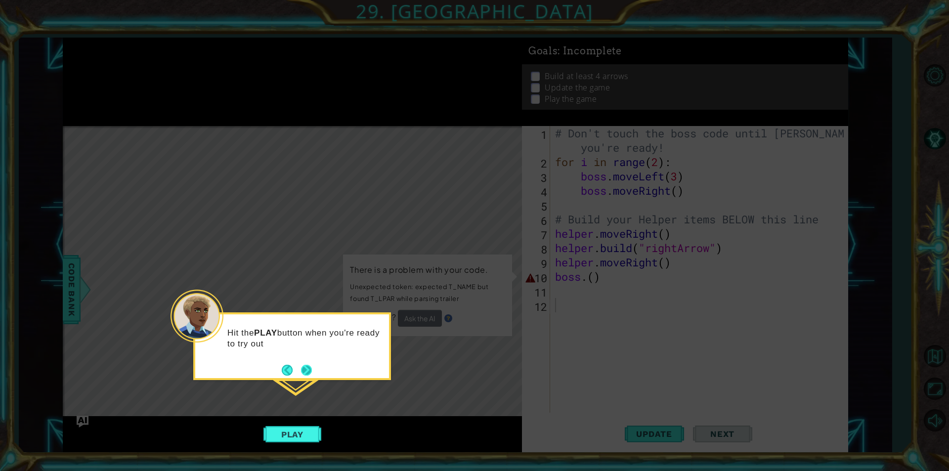
click at [300, 363] on footer at bounding box center [297, 370] width 30 height 15
drag, startPoint x: 294, startPoint y: 368, endPoint x: 309, endPoint y: 370, distance: 15.0
click at [293, 368] on button "Back" at bounding box center [291, 370] width 19 height 11
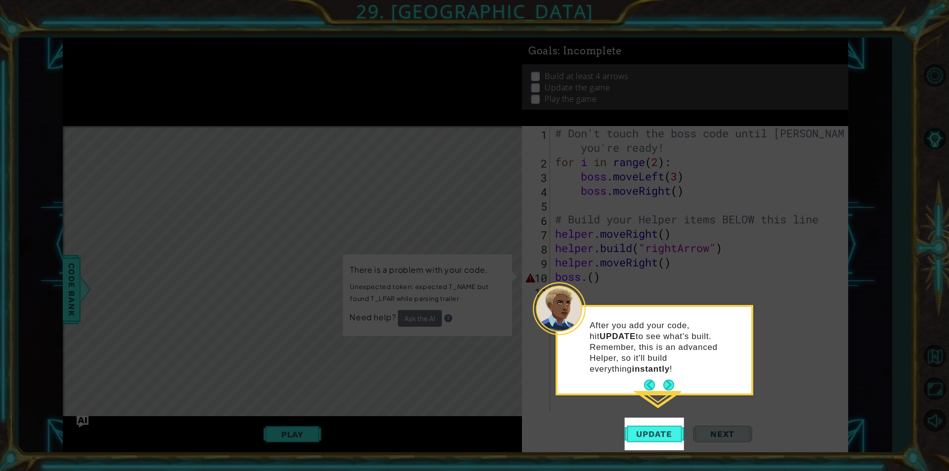
click at [683, 383] on div "After you add your code, hit UPDATE to see what's built. Remember, this is an a…" at bounding box center [654, 350] width 198 height 90
click at [659, 378] on footer at bounding box center [659, 384] width 30 height 15
click at [681, 377] on div "After you add your code, hit UPDATE to see what's built. Remember, this is an a…" at bounding box center [654, 352] width 194 height 83
click at [663, 379] on button "Next" at bounding box center [669, 385] width 12 height 12
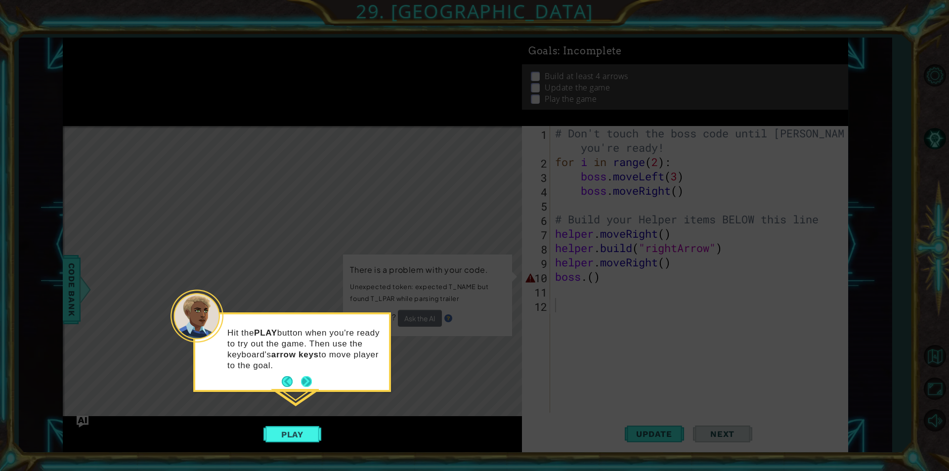
click at [304, 389] on button "Next" at bounding box center [306, 381] width 17 height 17
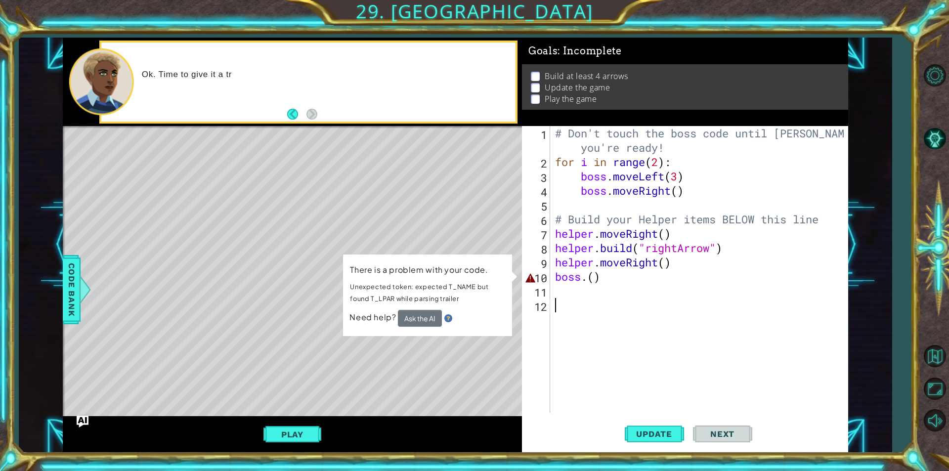
click at [600, 274] on div "# Don't touch the boss code until [PERSON_NAME] says you're ready! for i in ran…" at bounding box center [701, 291] width 297 height 330
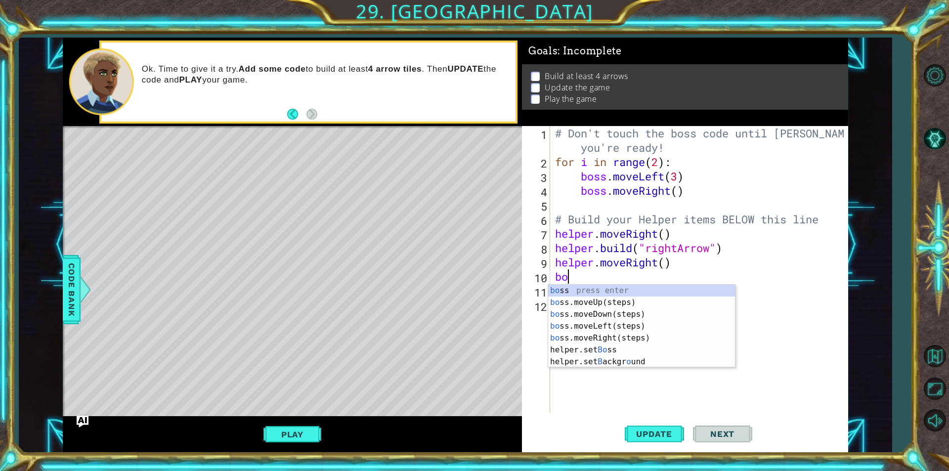
type textarea "b"
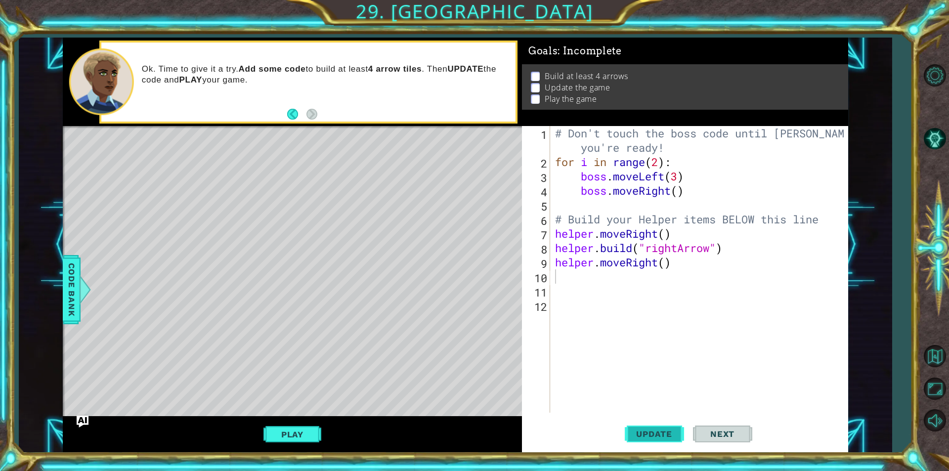
click at [659, 437] on span "Update" at bounding box center [654, 434] width 56 height 10
drag, startPoint x: 673, startPoint y: 267, endPoint x: 543, endPoint y: 265, distance: 131.0
click at [543, 265] on div "1 2 3 4 5 6 7 8 9 10 11 12 # Don't touch the boss code until [PERSON_NAME] says…" at bounding box center [683, 269] width 323 height 287
type textarea "helper.moveRight()"
click at [586, 286] on div "# Don't touch the boss code until [PERSON_NAME] says you're ready! for i in ran…" at bounding box center [701, 291] width 297 height 330
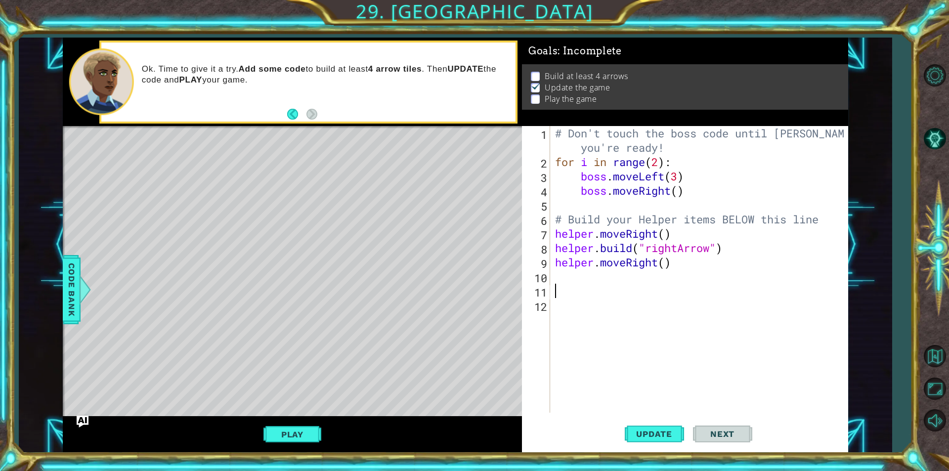
click at [597, 267] on div "# Don't touch the boss code until [PERSON_NAME] says you're ready! for i in ran…" at bounding box center [701, 291] width 297 height 330
type textarea "helper.moveRight()"
click at [588, 278] on div "# Don't touch the boss code until [PERSON_NAME] says you're ready! for i in ran…" at bounding box center [701, 291] width 297 height 330
paste textarea "helper.moveRight()"
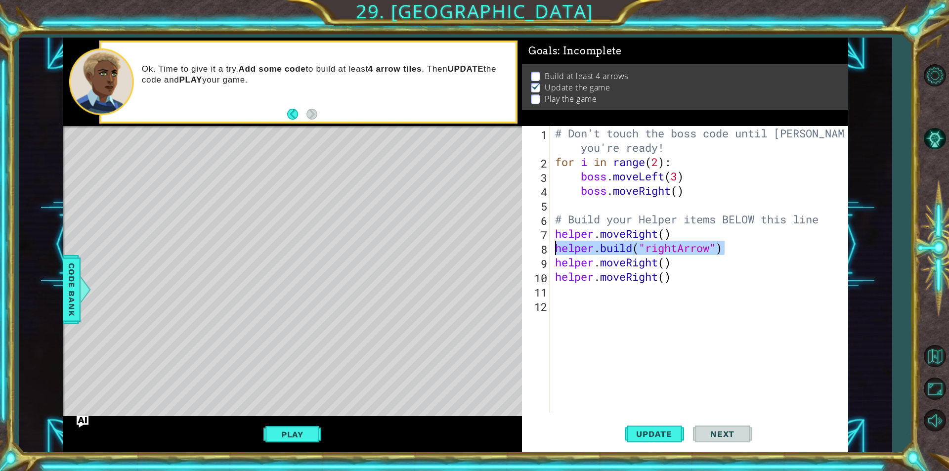
drag, startPoint x: 745, startPoint y: 247, endPoint x: 556, endPoint y: 254, distance: 188.9
click at [556, 254] on div "# Don't touch the boss code until [PERSON_NAME] says you're ready! for i in ran…" at bounding box center [701, 291] width 297 height 330
type textarea "[DOMAIN_NAME]("rightArrow")"
click at [568, 294] on div "# Don't touch the boss code until [PERSON_NAME] says you're ready! for i in ran…" at bounding box center [701, 291] width 297 height 330
paste textarea "[DOMAIN_NAME]("rightArrow")"
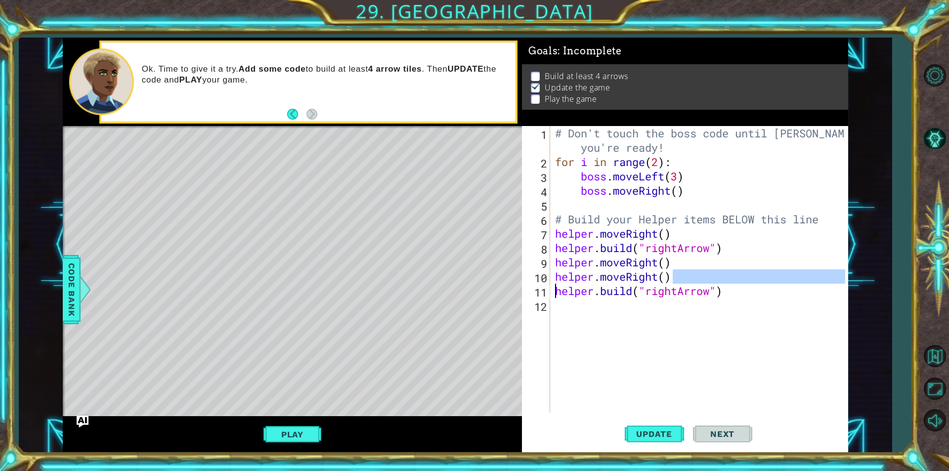
drag, startPoint x: 618, startPoint y: 277, endPoint x: 560, endPoint y: 262, distance: 59.2
click at [554, 275] on div "# Don't touch the boss code until [PERSON_NAME] says you're ready! for i in ran…" at bounding box center [701, 291] width 297 height 330
type textarea "helper.moveRight()"
click at [561, 261] on div "# Don't touch the boss code until [PERSON_NAME] says you're ready! for i in ran…" at bounding box center [701, 291] width 297 height 330
drag, startPoint x: 672, startPoint y: 281, endPoint x: 554, endPoint y: 274, distance: 118.3
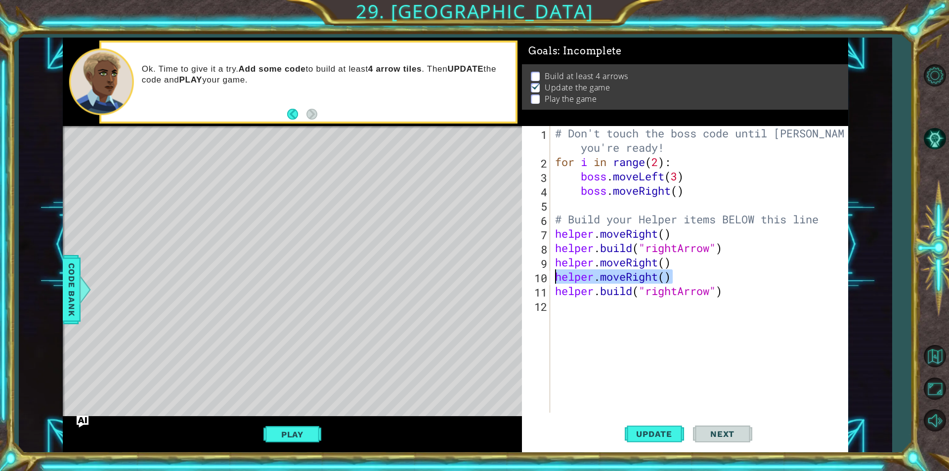
click at [554, 274] on div "# Don't touch the boss code until [PERSON_NAME] says you're ready! for i in ran…" at bounding box center [701, 291] width 297 height 330
click at [585, 317] on div "# Don't touch the boss code until [PERSON_NAME] says you're ready! for i in ran…" at bounding box center [701, 291] width 297 height 330
paste textarea "helper.moveRight()"
type textarea "helper.moveRight()"
click at [646, 433] on span "Update" at bounding box center [654, 434] width 56 height 10
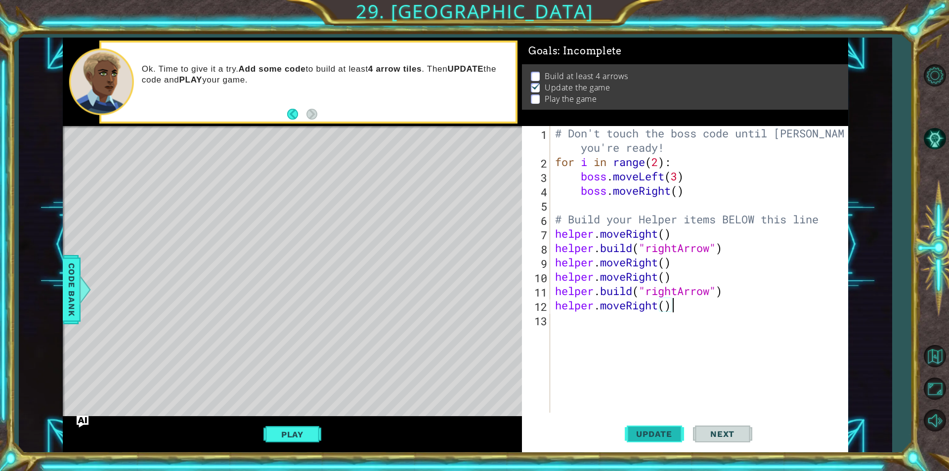
click at [649, 436] on span "Update" at bounding box center [654, 434] width 56 height 10
drag, startPoint x: 44, startPoint y: 254, endPoint x: 56, endPoint y: 274, distance: 23.0
